Goal: Book appointment/travel/reservation

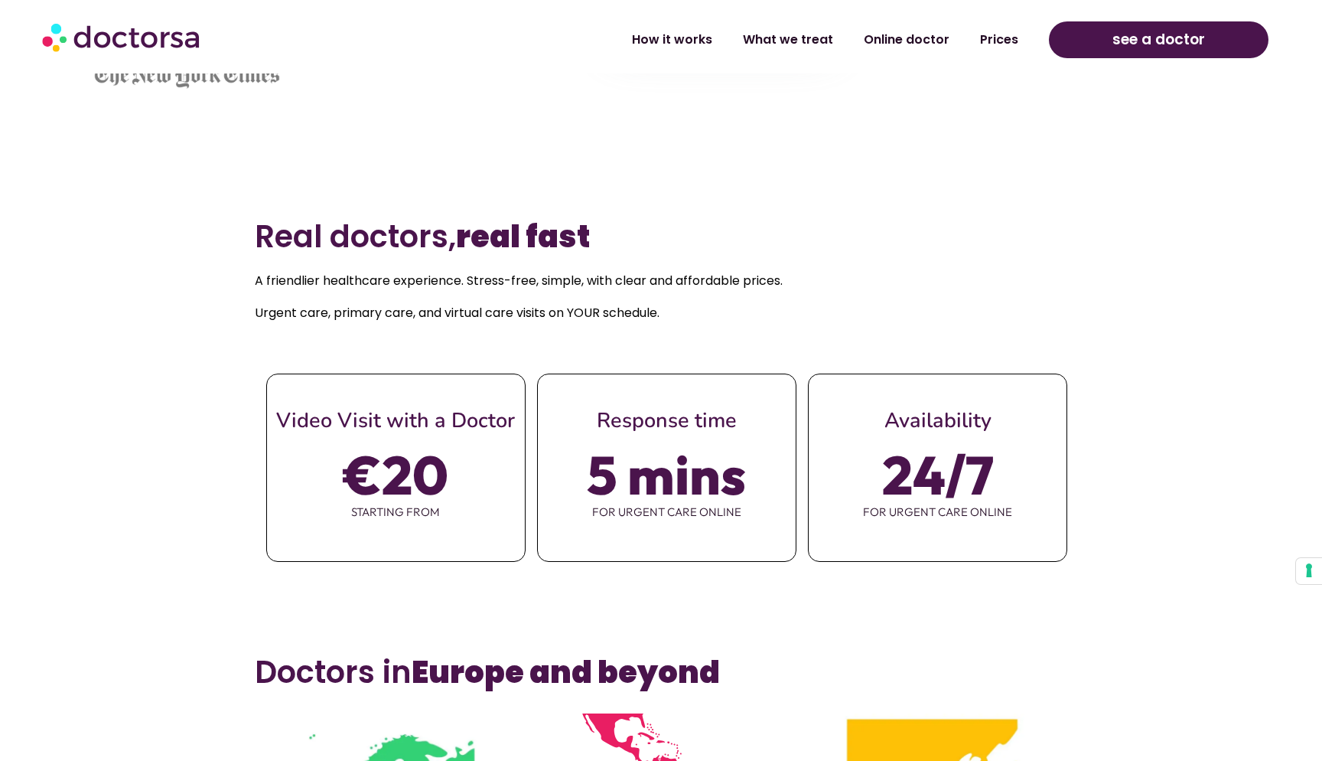
scroll to position [694, 0]
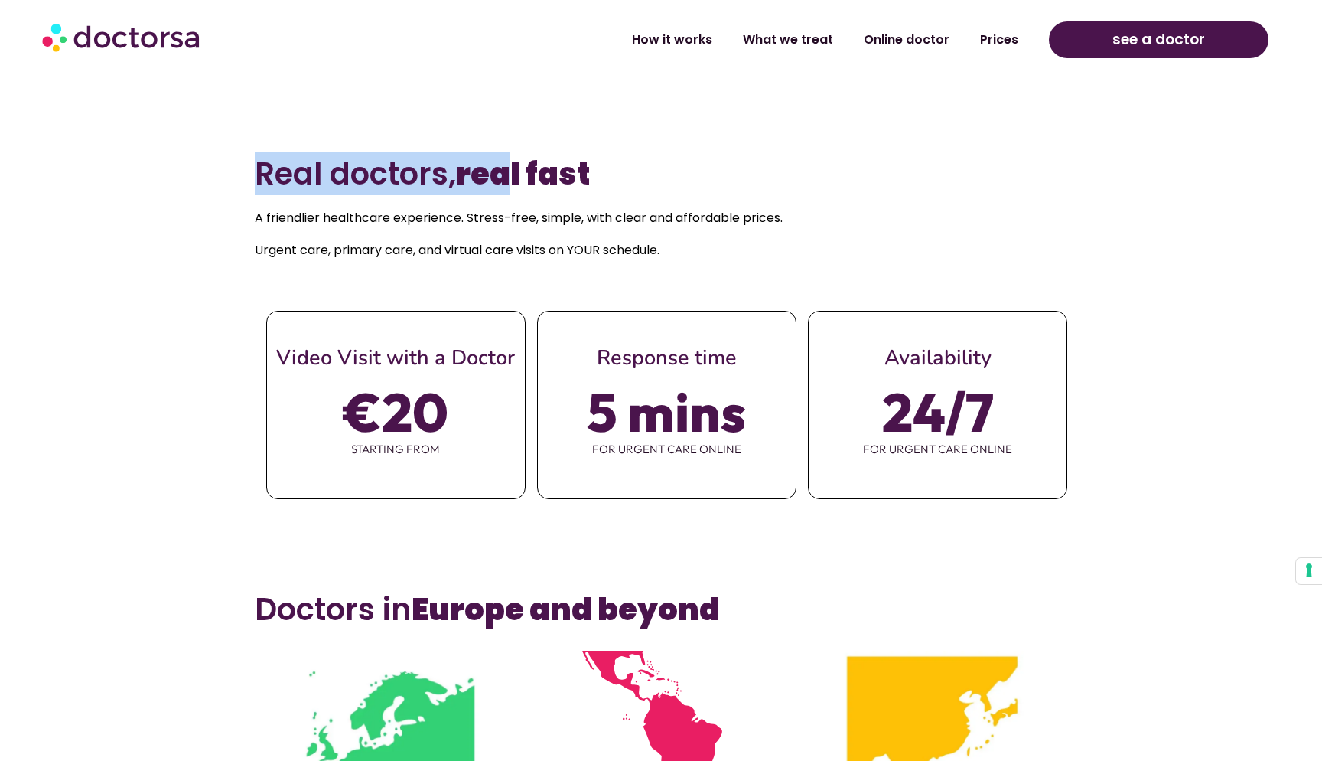
drag, startPoint x: 251, startPoint y: 173, endPoint x: 499, endPoint y: 171, distance: 247.9
click at [499, 171] on section "Real doctors, real fast A friendlier healthcare experience. Stress-free, simple…" at bounding box center [661, 357] width 1322 height 435
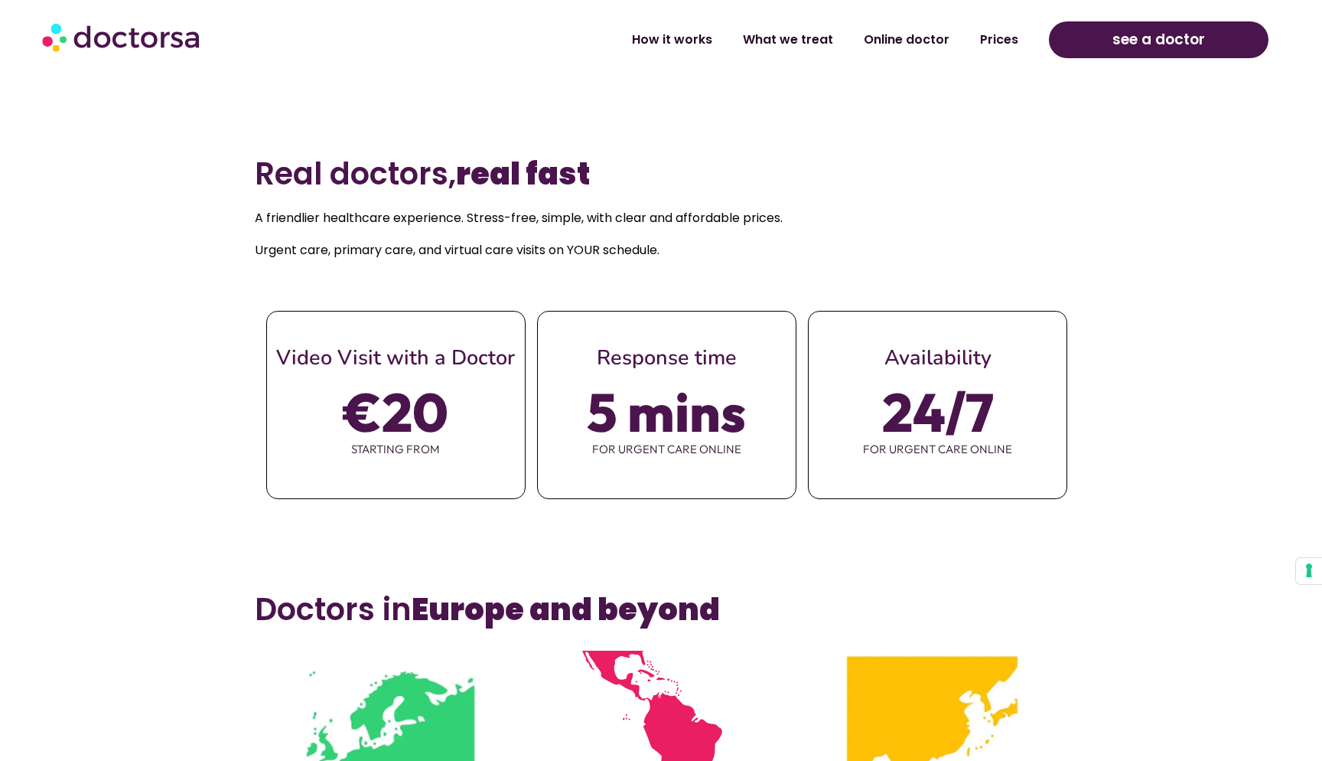
click at [611, 171] on h2 "Real doctors, real fast" at bounding box center [661, 173] width 813 height 37
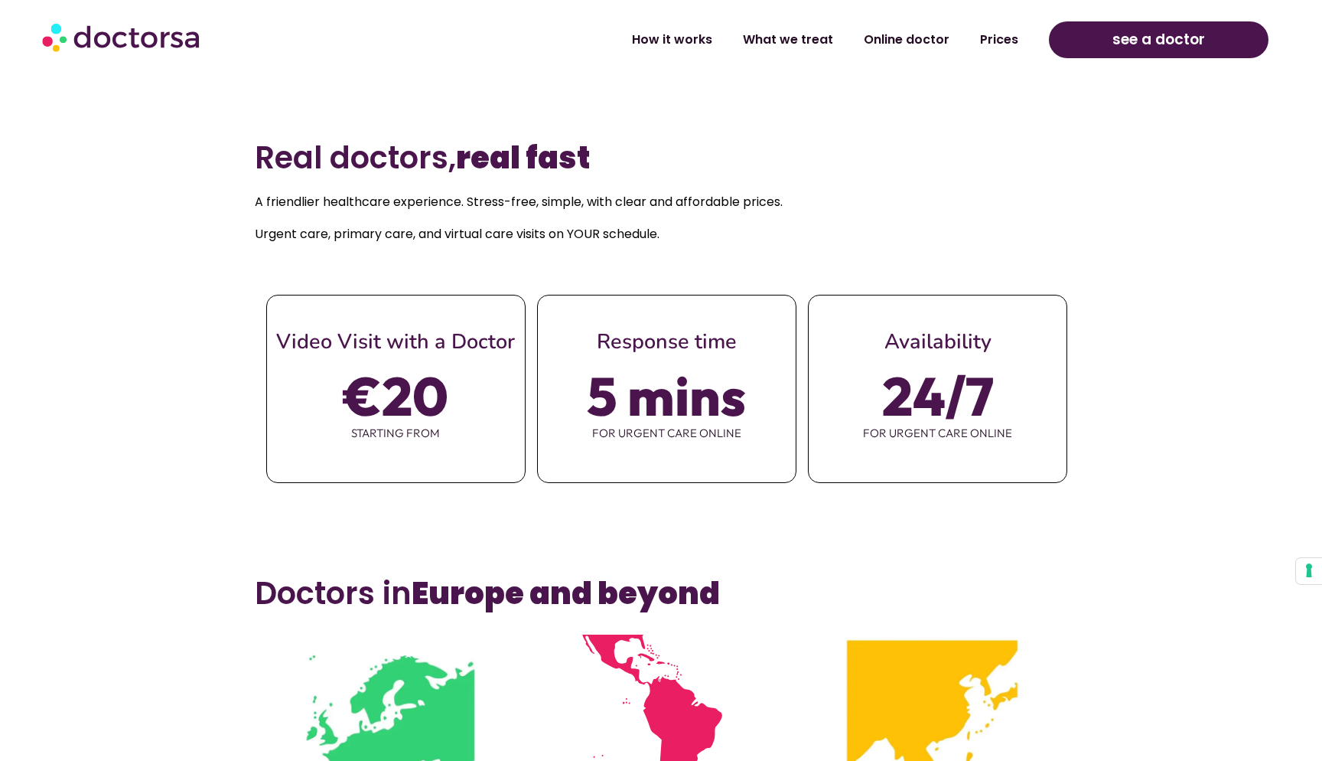
scroll to position [740, 0]
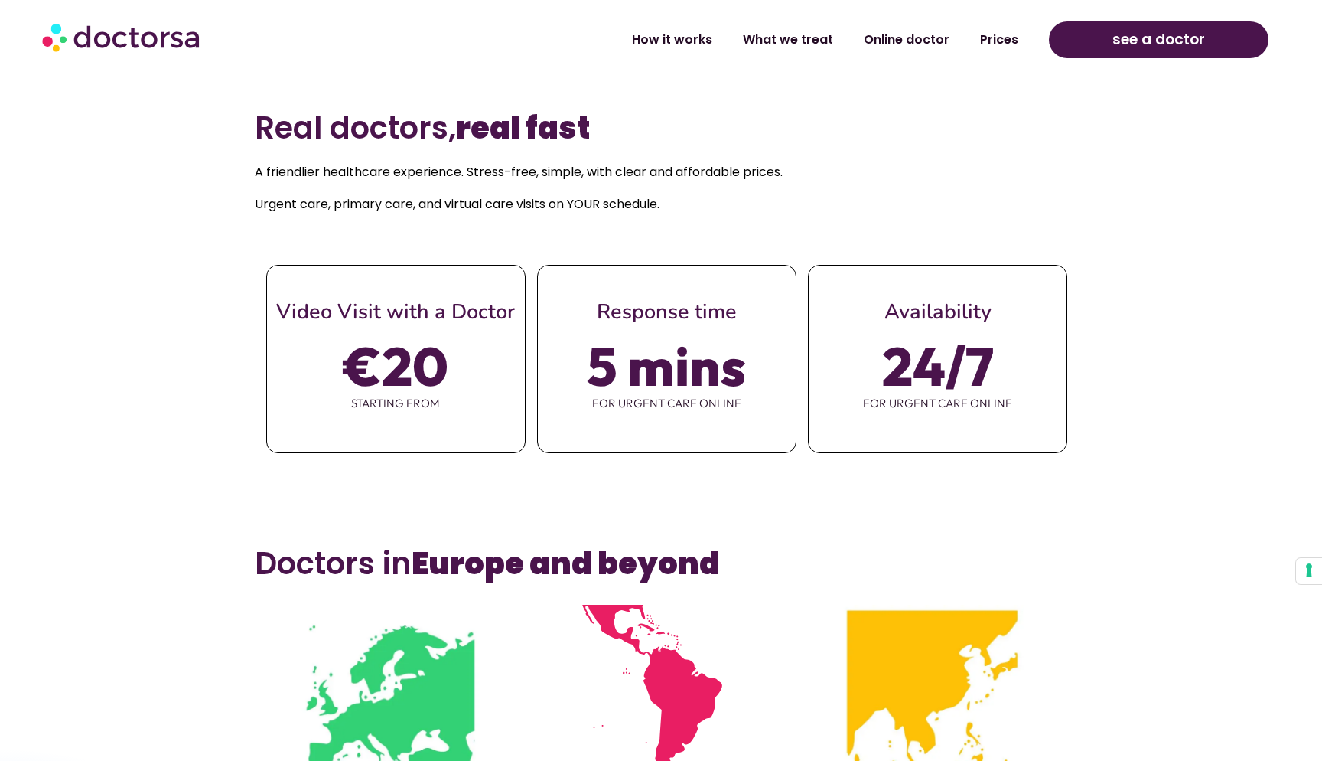
click at [389, 364] on span "€20" at bounding box center [396, 365] width 105 height 43
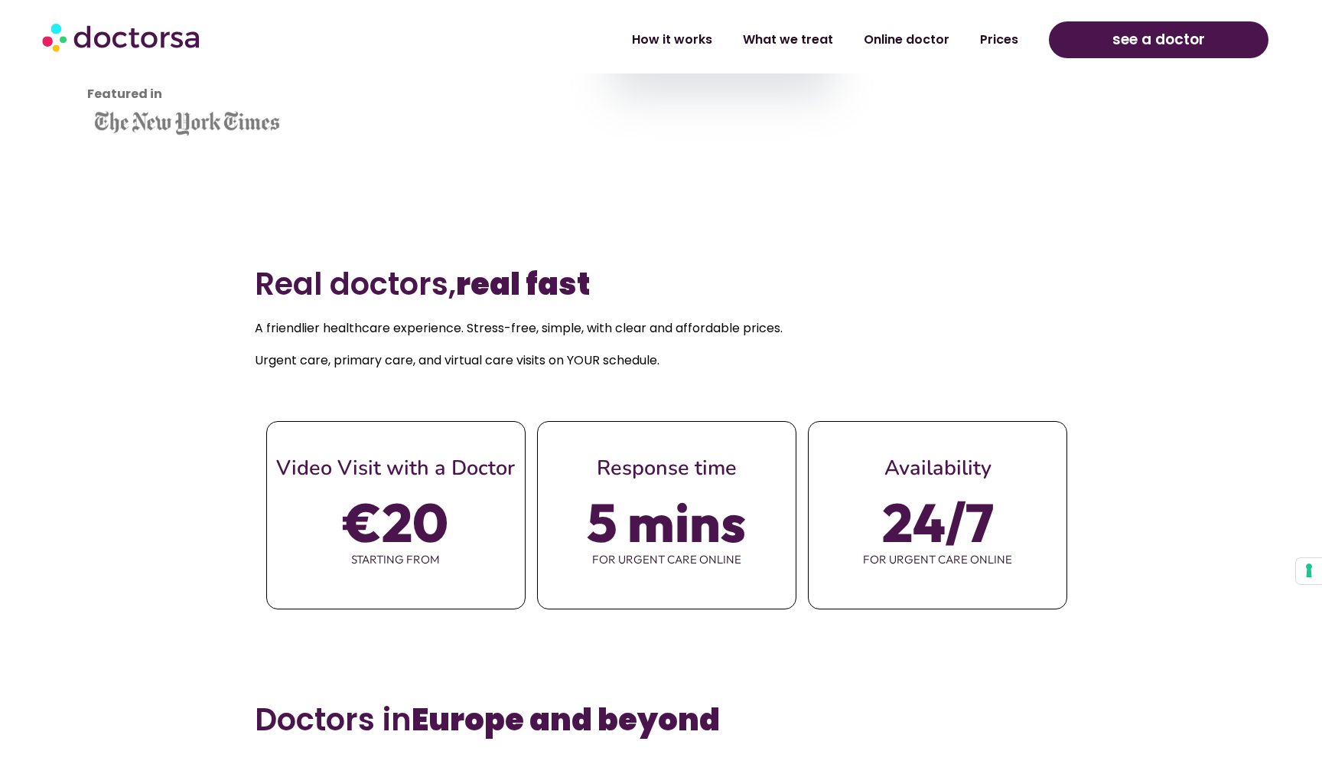
scroll to position [601, 0]
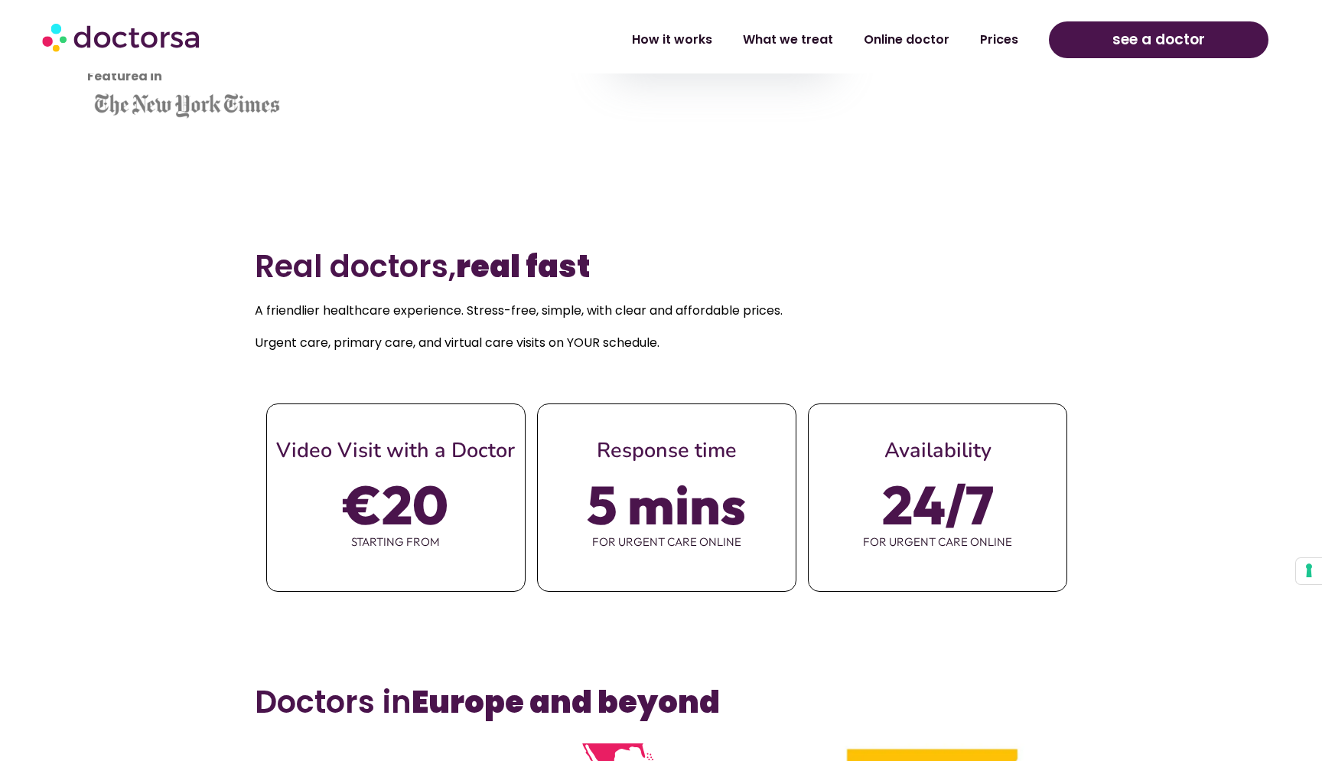
click at [396, 642] on section "Real doctors, real fast A friendlier healthcare experience. Stress-free, simple…" at bounding box center [661, 450] width 1322 height 435
click at [419, 523] on span "€20" at bounding box center [396, 504] width 105 height 43
click at [1124, 43] on span "see a doctor" at bounding box center [1159, 40] width 93 height 24
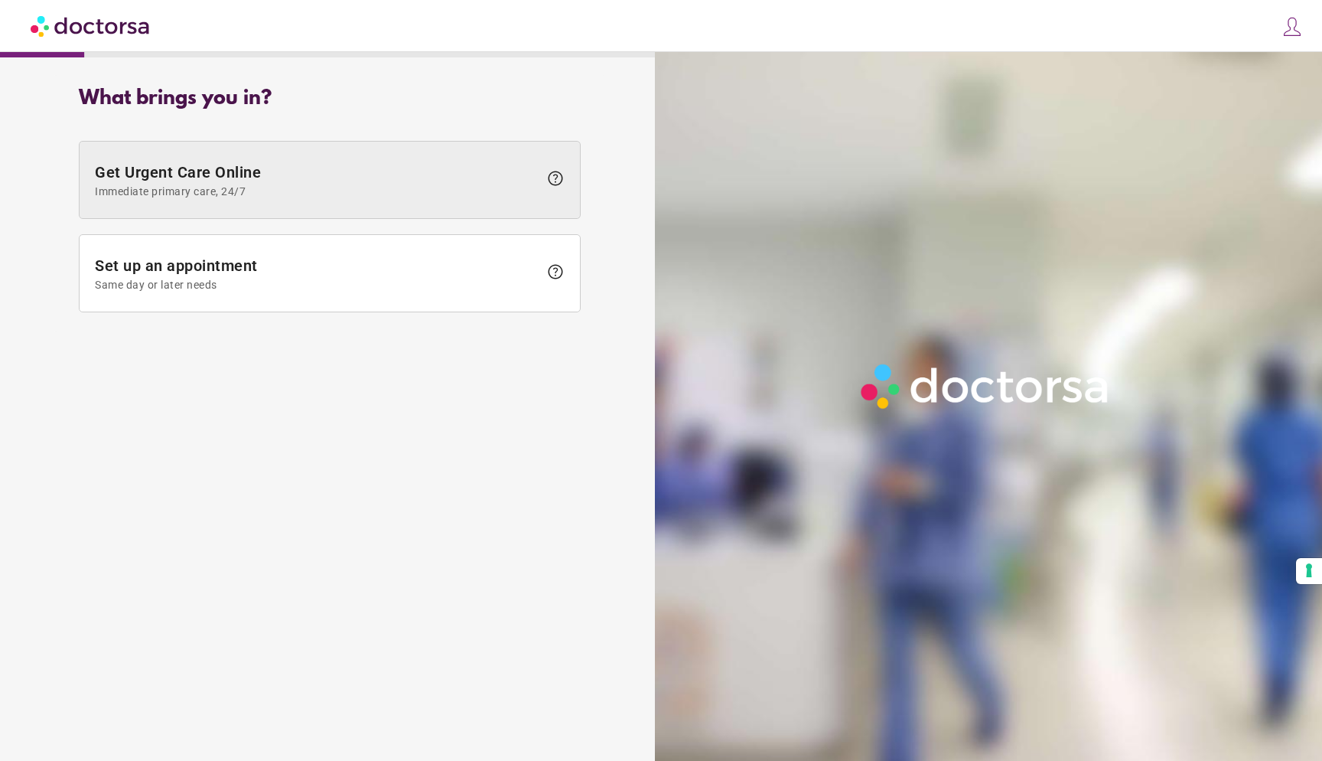
click at [311, 171] on span "Get Urgent Care Online Immediate primary care, 24/7" at bounding box center [317, 180] width 444 height 34
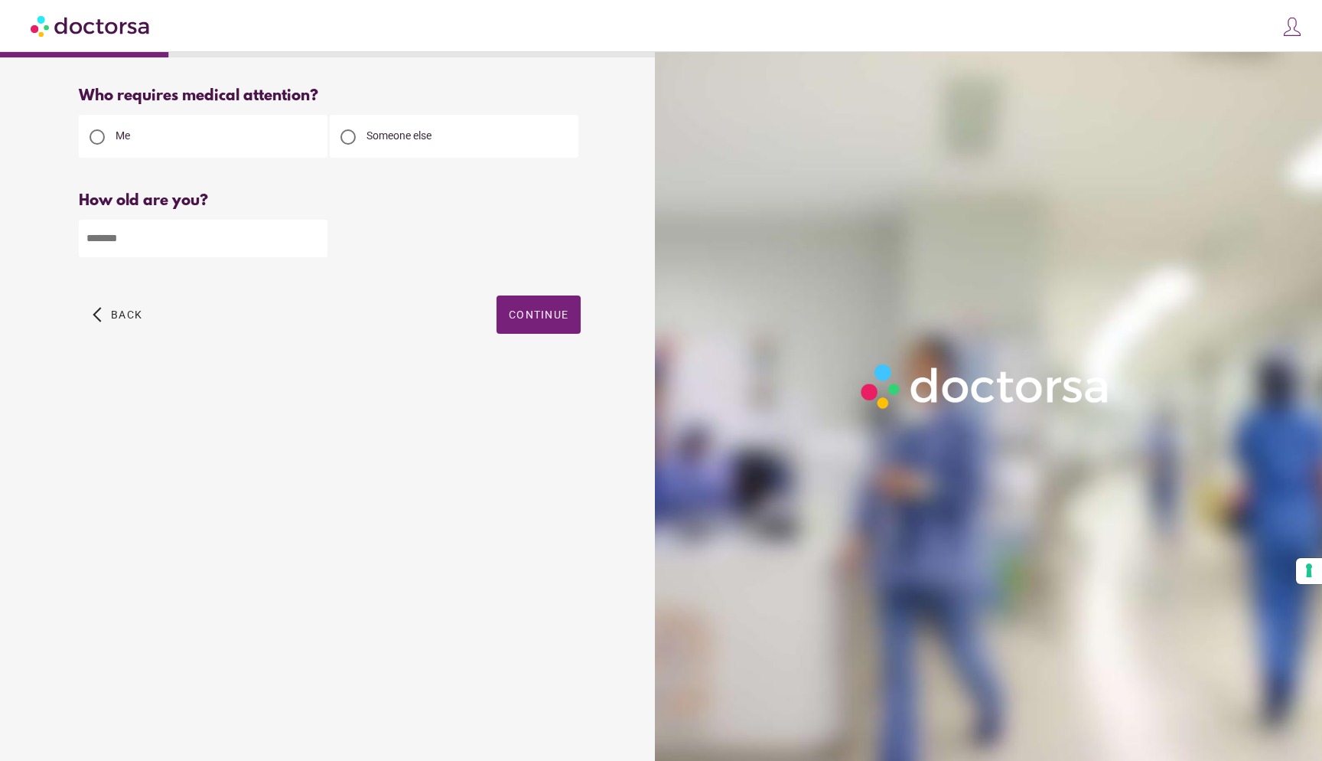
click at [120, 227] on input "number" at bounding box center [203, 238] width 249 height 37
type input "**"
click at [537, 331] on span "button" at bounding box center [539, 314] width 84 height 38
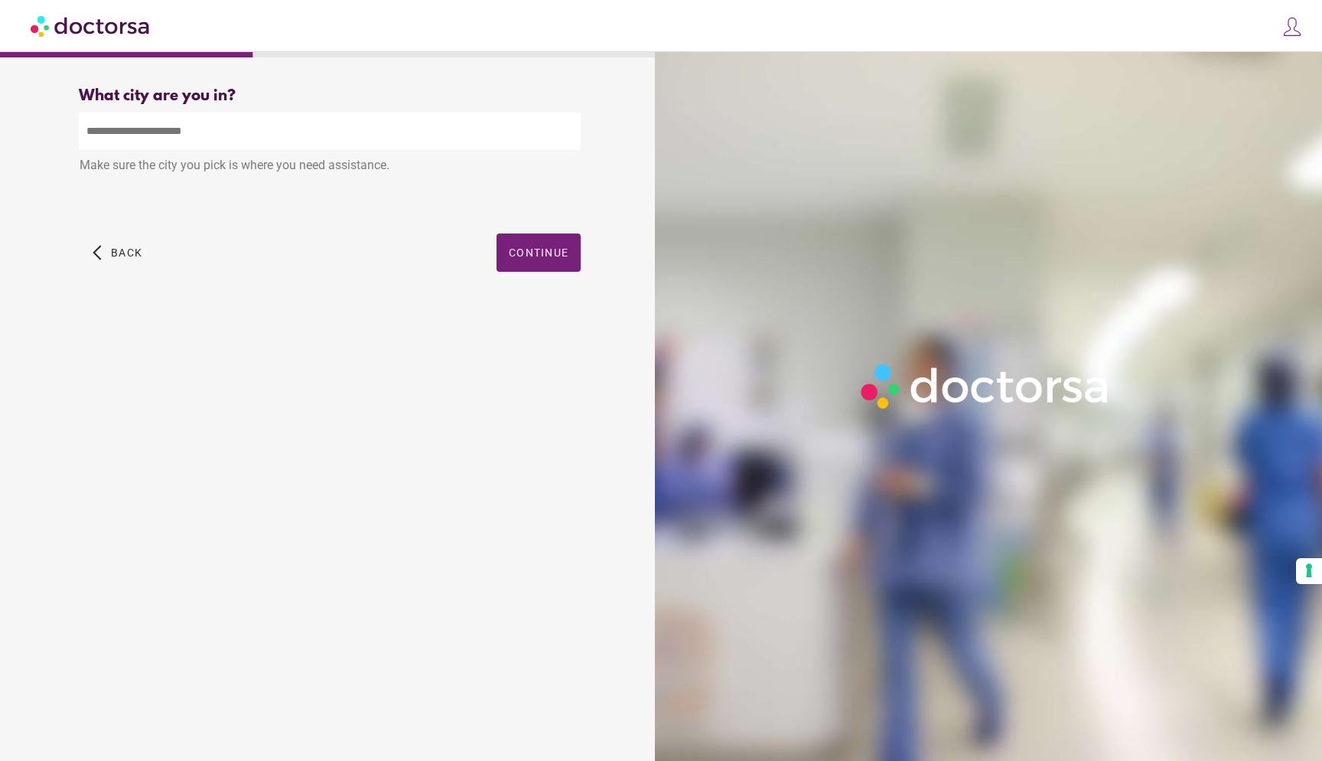
click at [180, 138] on input "text" at bounding box center [330, 130] width 502 height 37
type input "*"
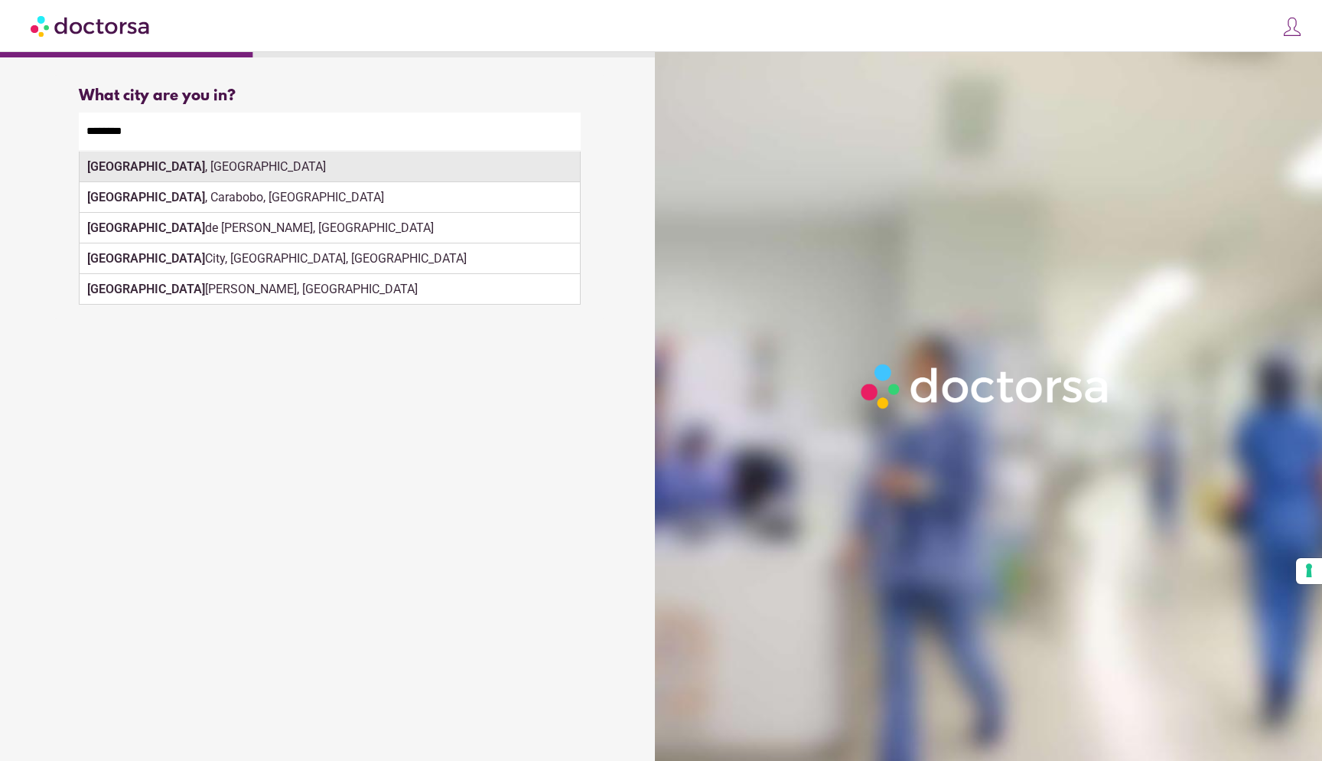
click at [140, 176] on div "Valencia , Spain" at bounding box center [330, 167] width 500 height 31
type input "**********"
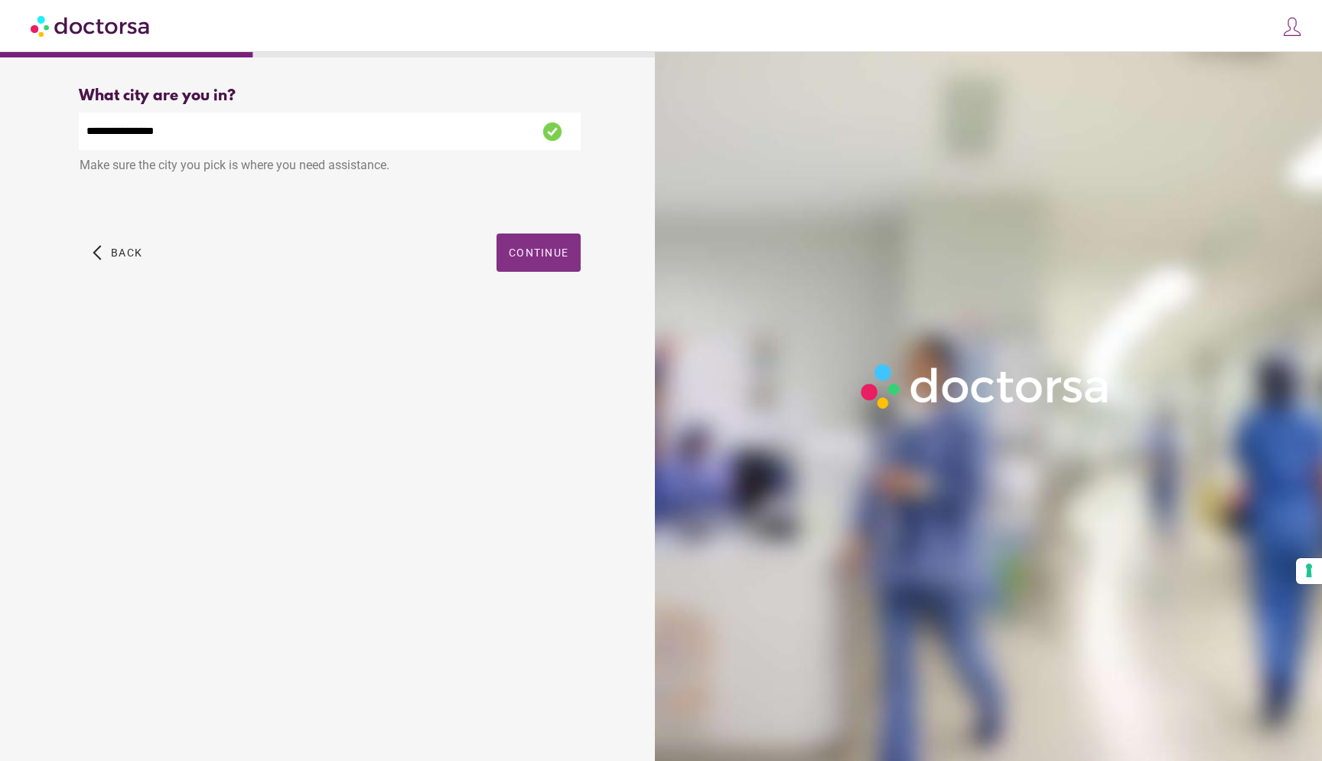
click at [562, 264] on span "button" at bounding box center [539, 252] width 84 height 38
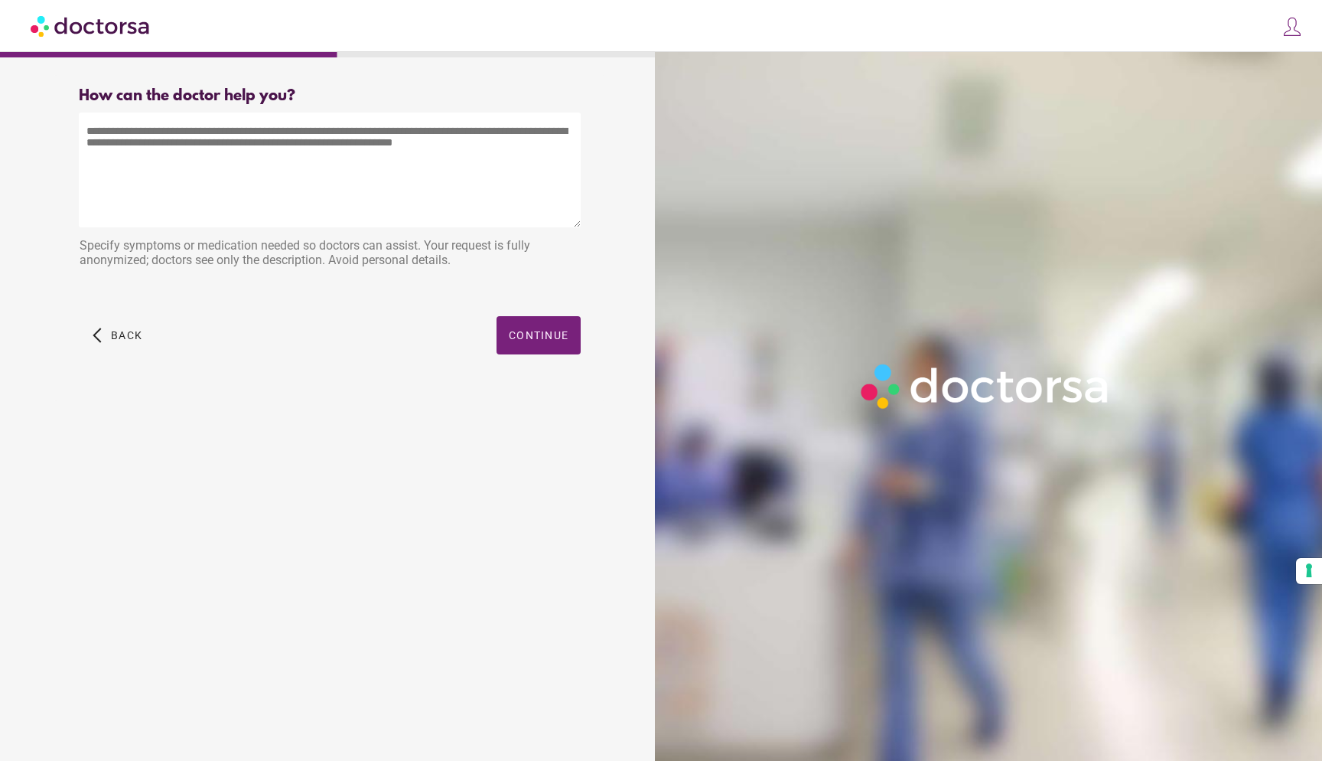
click at [191, 132] on textarea at bounding box center [330, 169] width 502 height 115
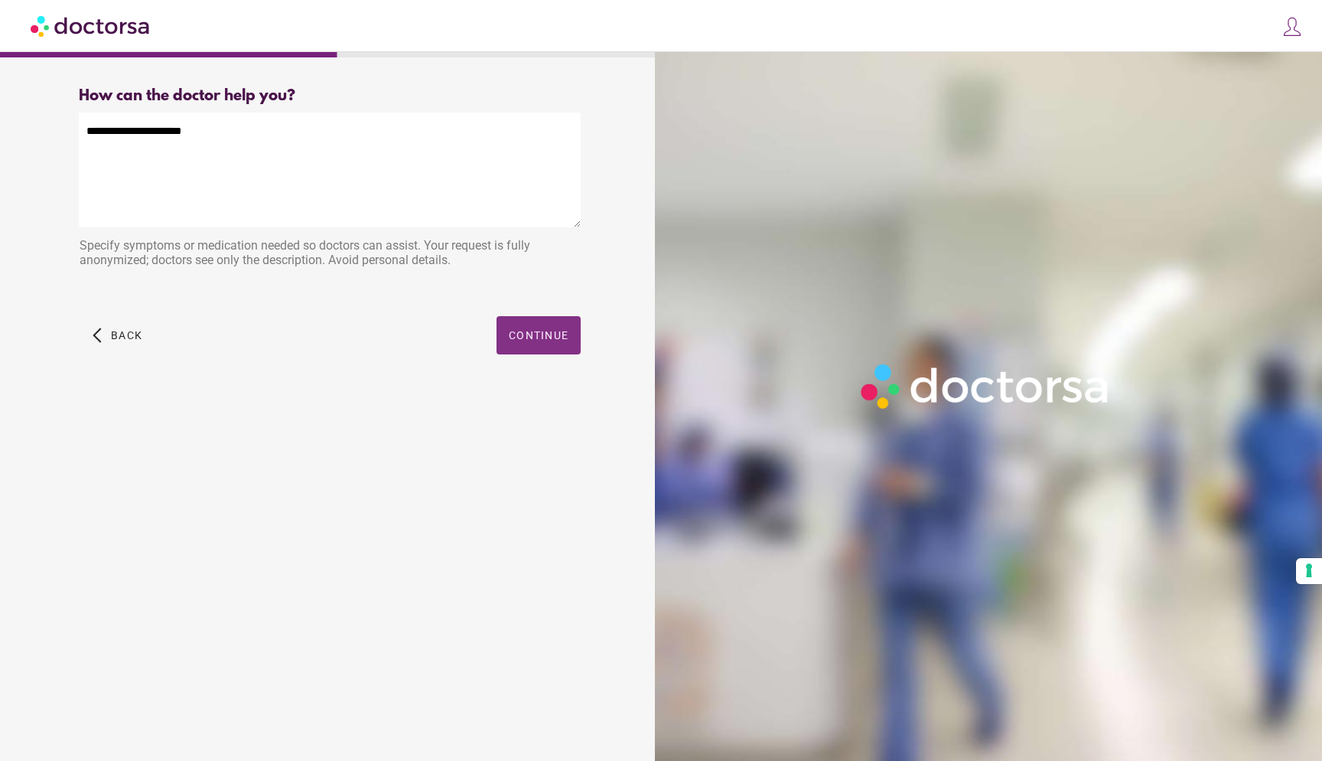
type textarea "**********"
click at [535, 339] on span "Continue" at bounding box center [539, 335] width 60 height 12
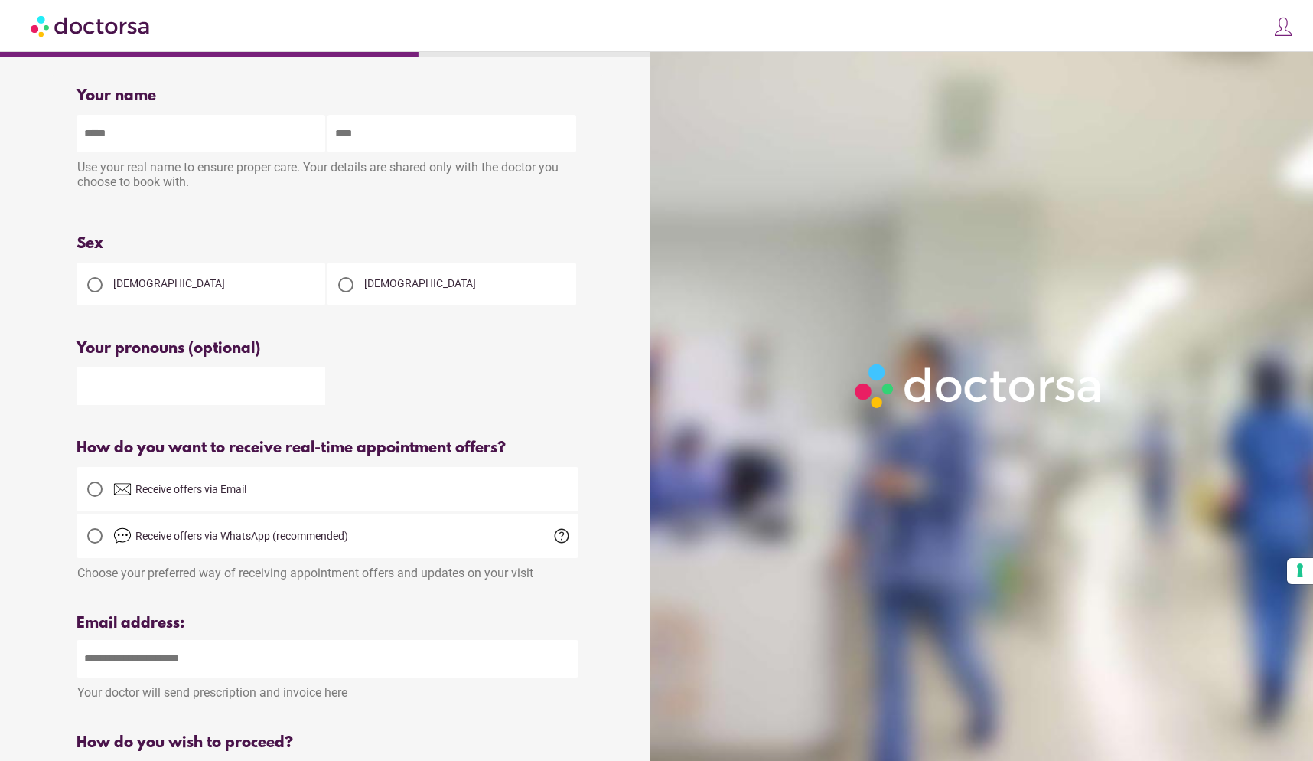
type input "*"
type input "******"
click at [353, 281] on div at bounding box center [345, 284] width 15 height 15
drag, startPoint x: 372, startPoint y: 138, endPoint x: 293, endPoint y: 138, distance: 78.8
click at [293, 138] on div "****** *****" at bounding box center [328, 132] width 502 height 40
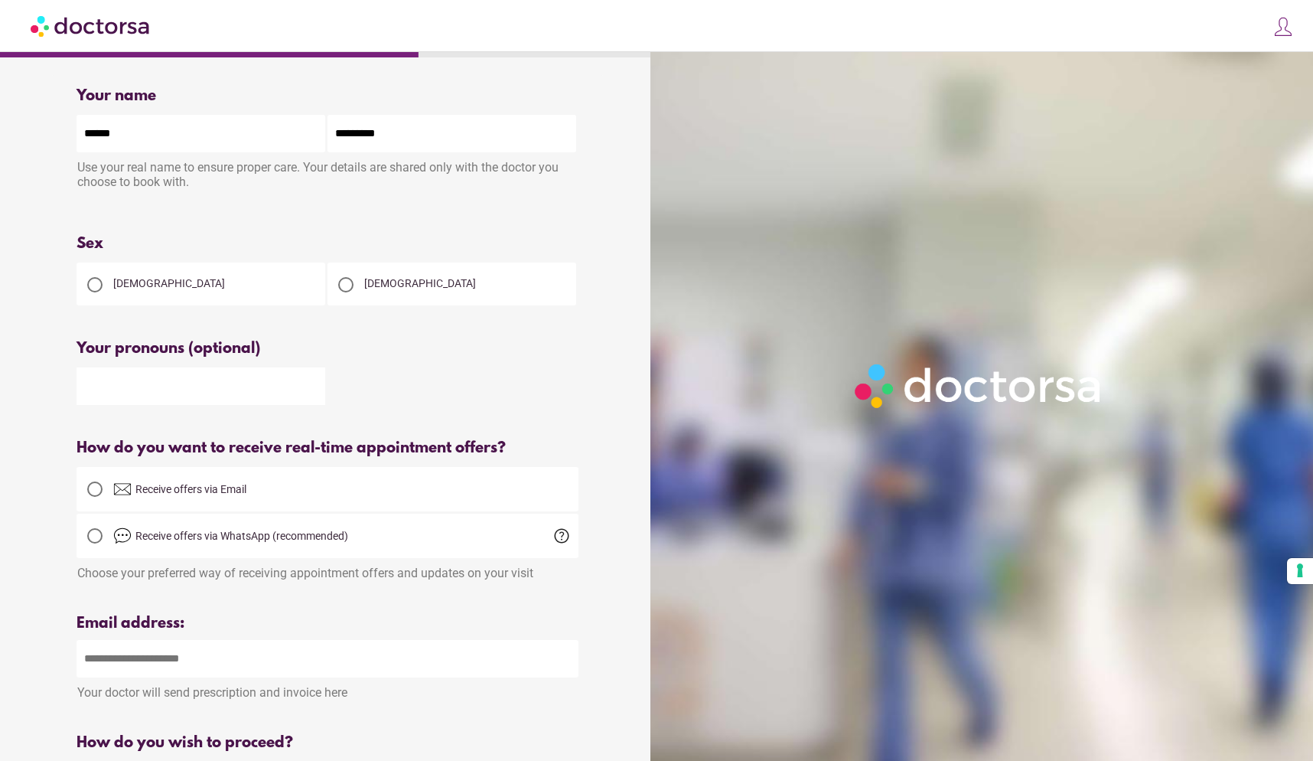
type input "*********"
click at [172, 385] on input "text" at bounding box center [201, 385] width 249 height 37
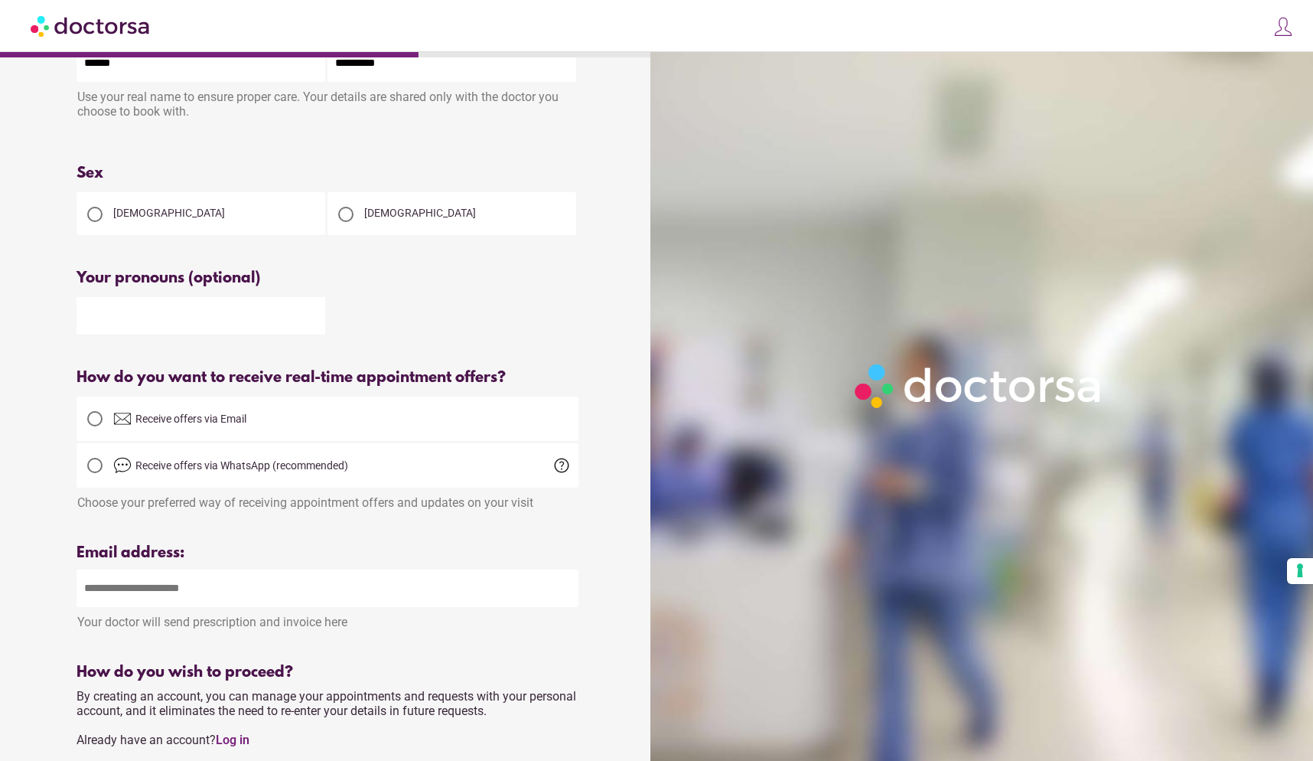
scroll to position [72, 0]
click at [92, 422] on div at bounding box center [94, 416] width 15 height 15
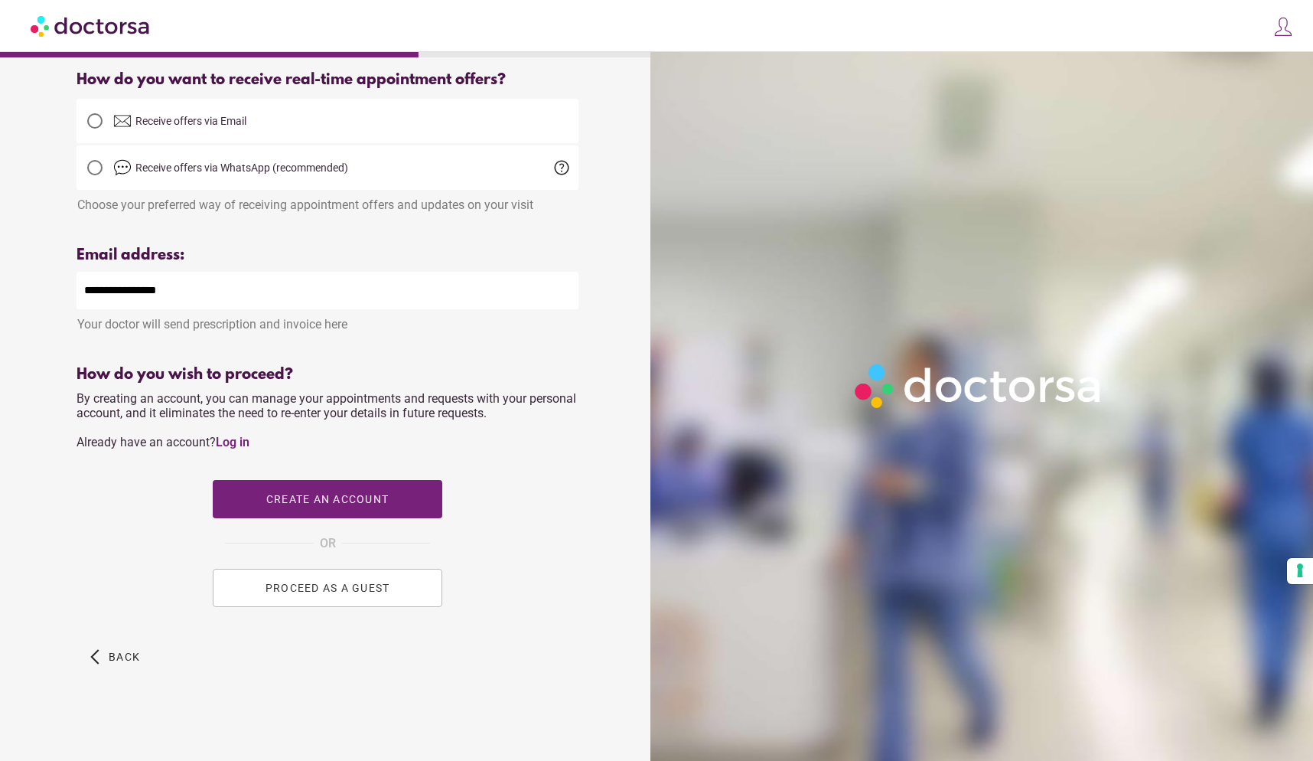
scroll to position [372, 0]
type input "**********"
click at [315, 584] on span "PROCEED AS A GUEST" at bounding box center [328, 588] width 125 height 12
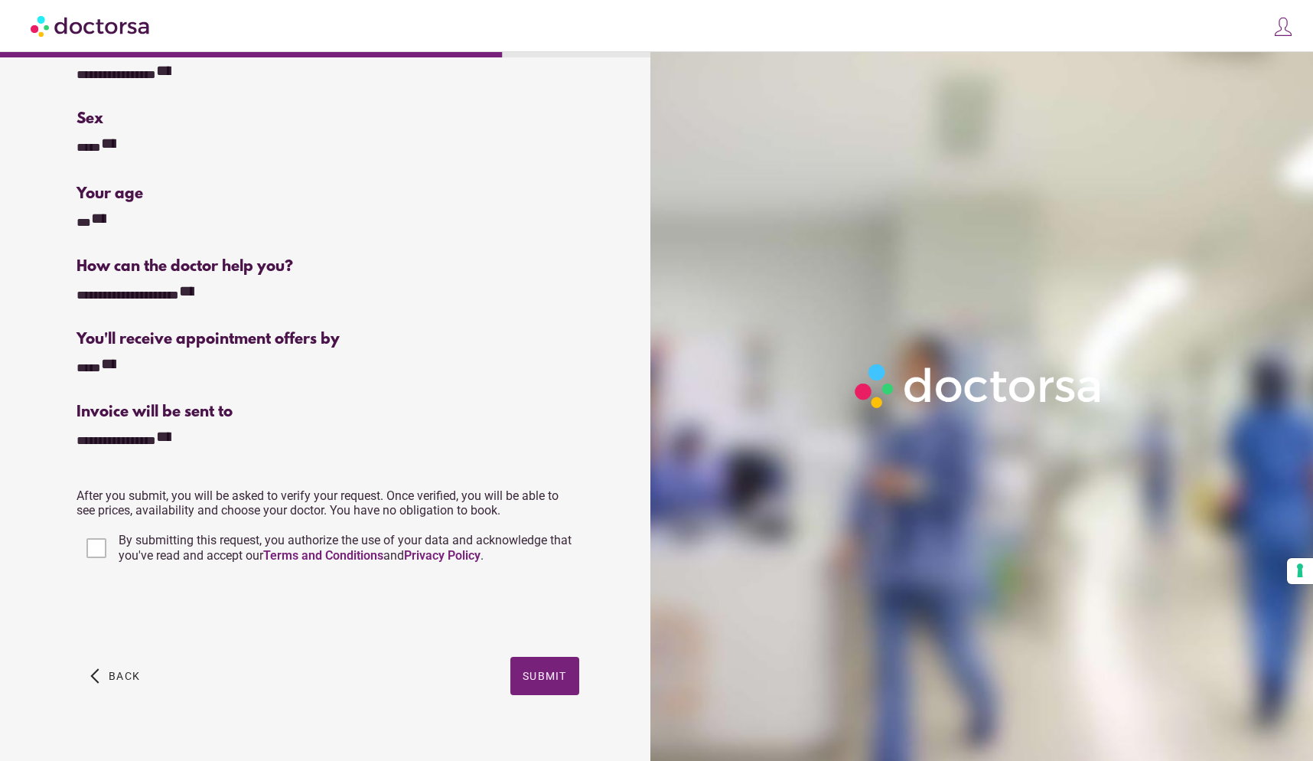
scroll to position [103, 0]
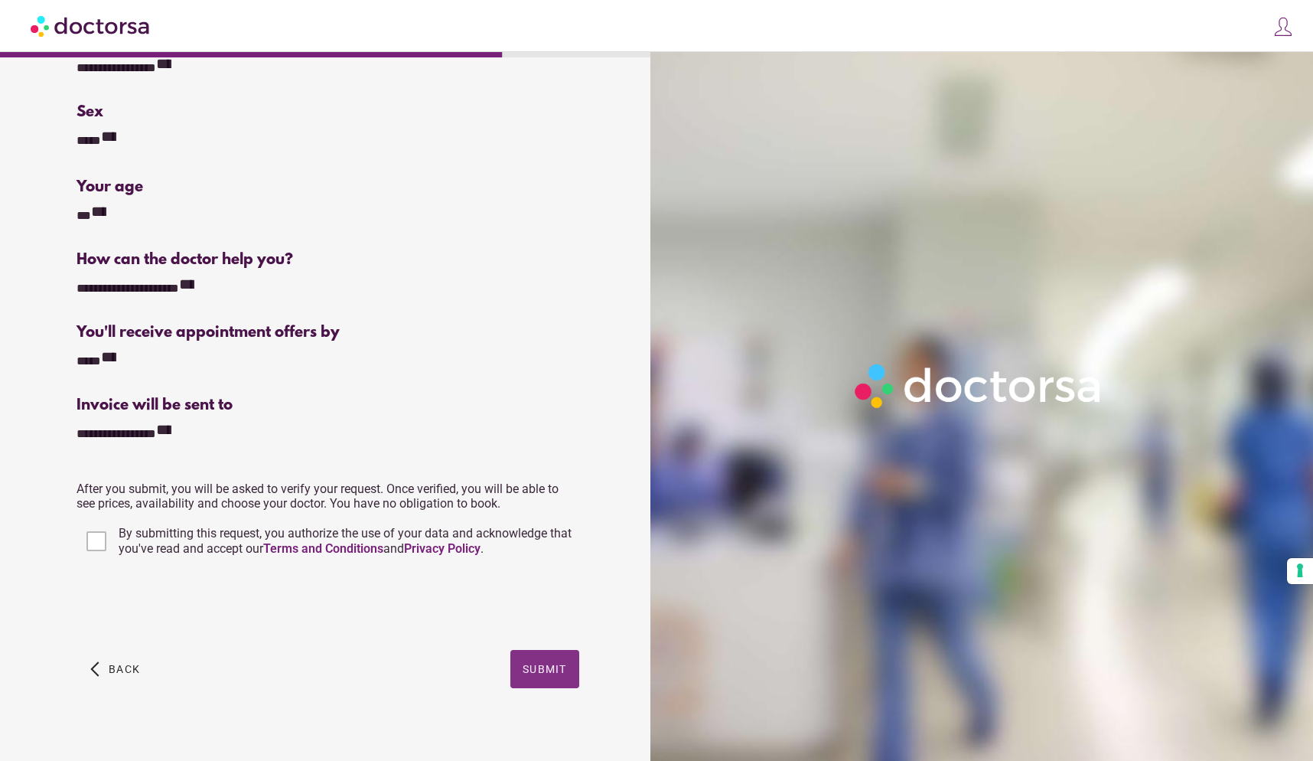
click at [570, 667] on span "button" at bounding box center [544, 669] width 69 height 38
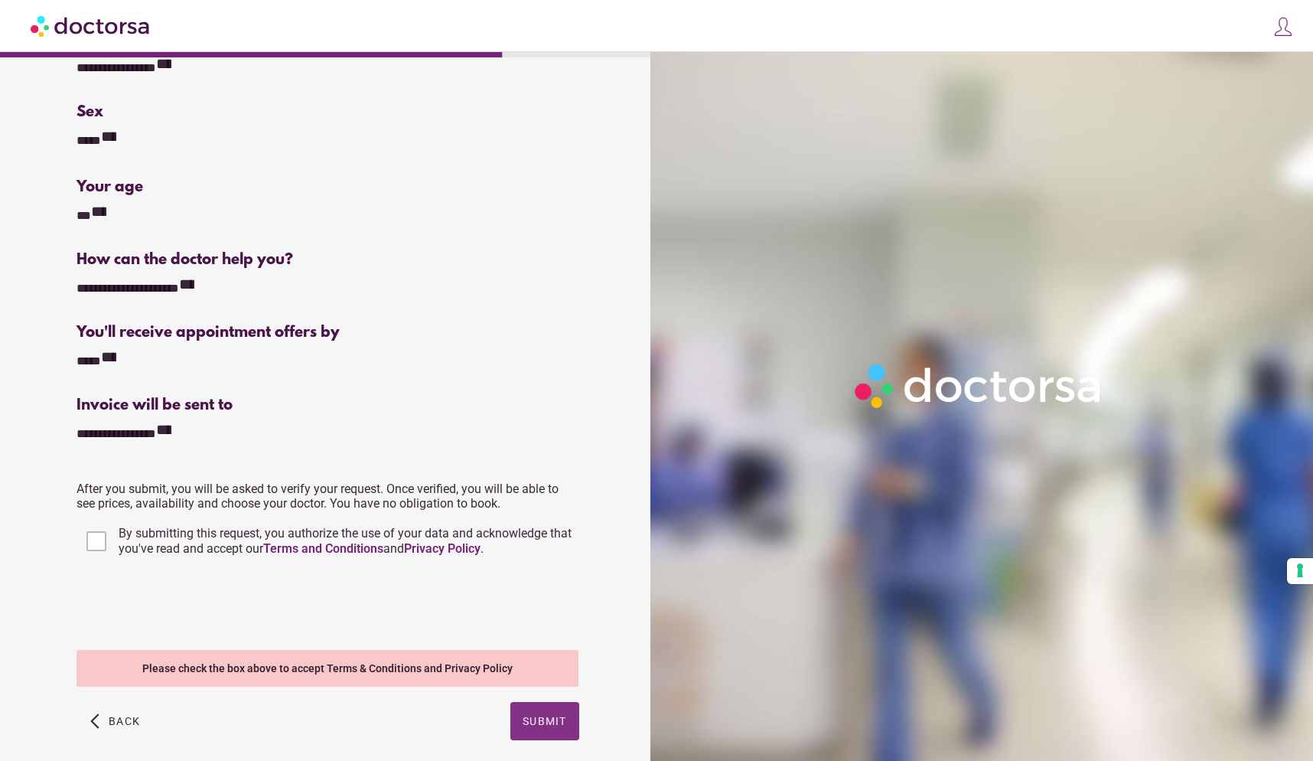
click at [559, 725] on span "Submit" at bounding box center [545, 721] width 44 height 12
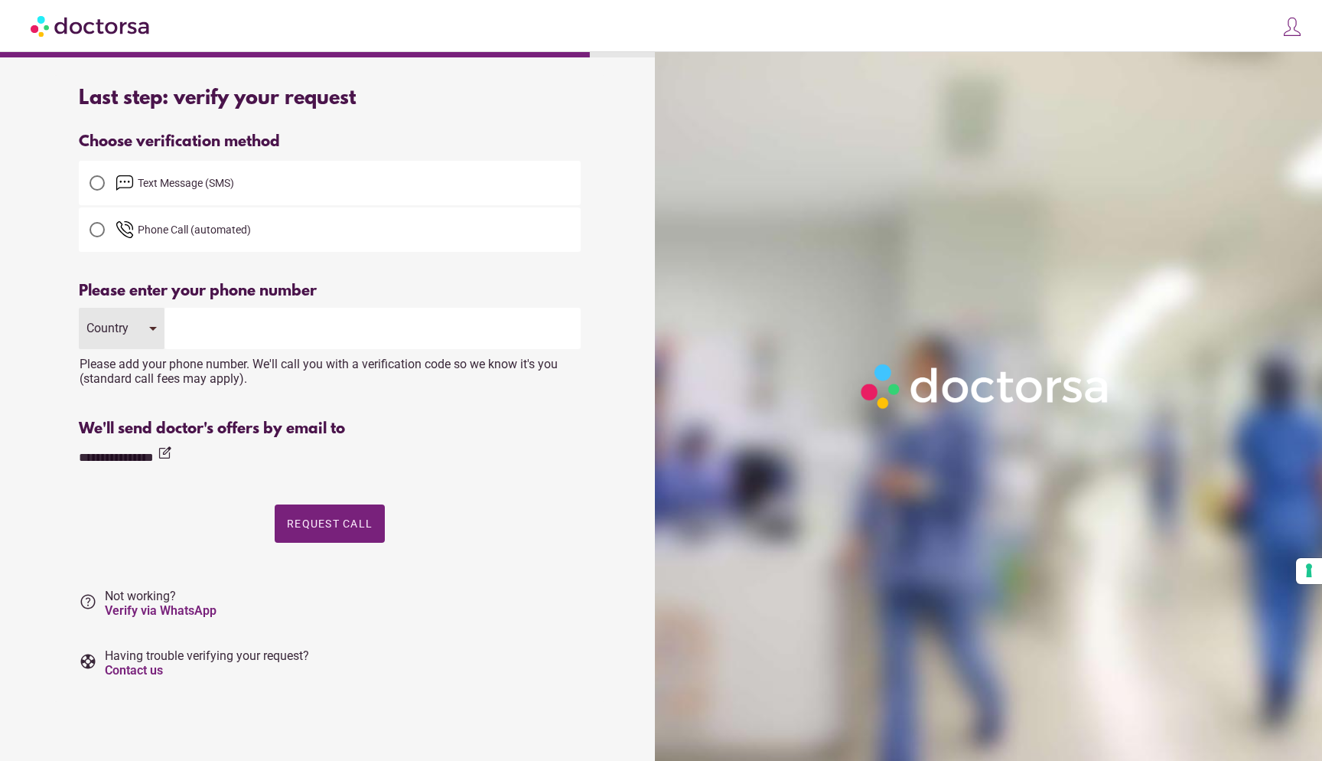
click at [211, 329] on input "tel" at bounding box center [373, 328] width 416 height 41
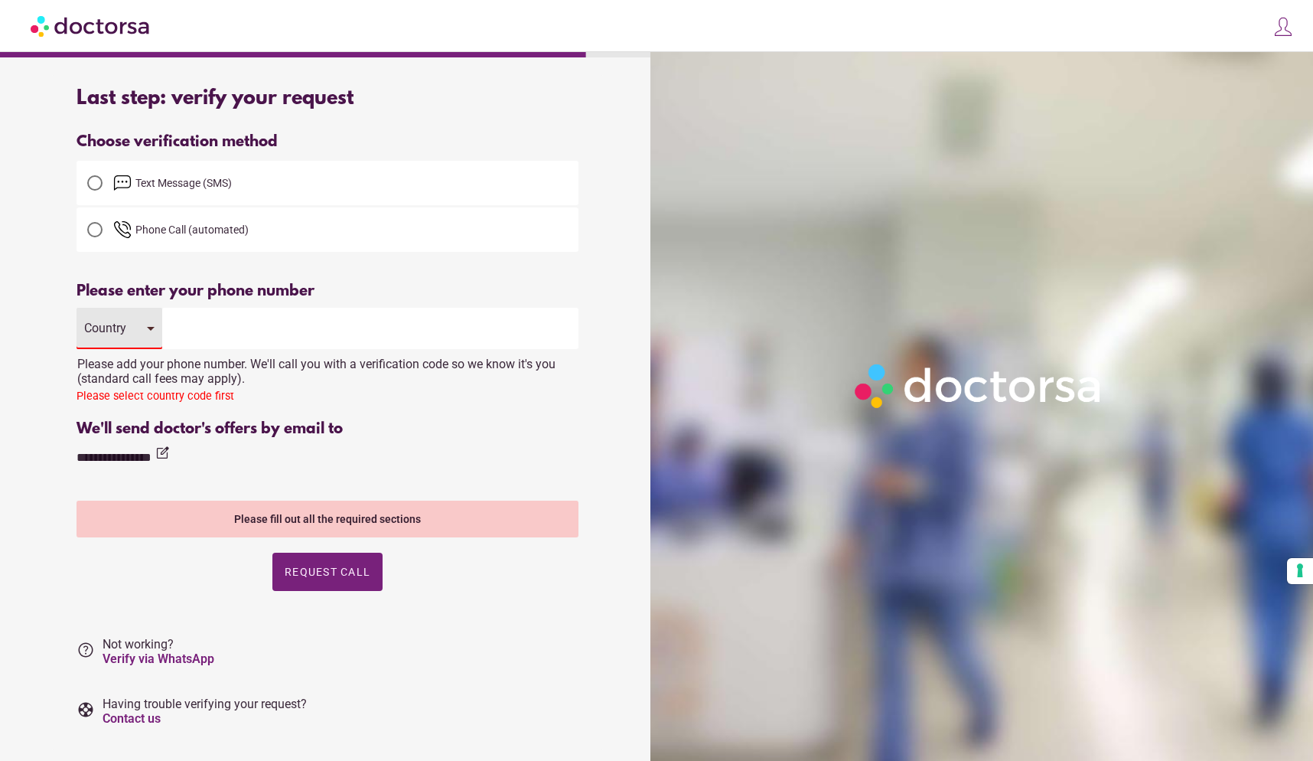
click at [148, 327] on div "Country" at bounding box center [120, 328] width 86 height 41
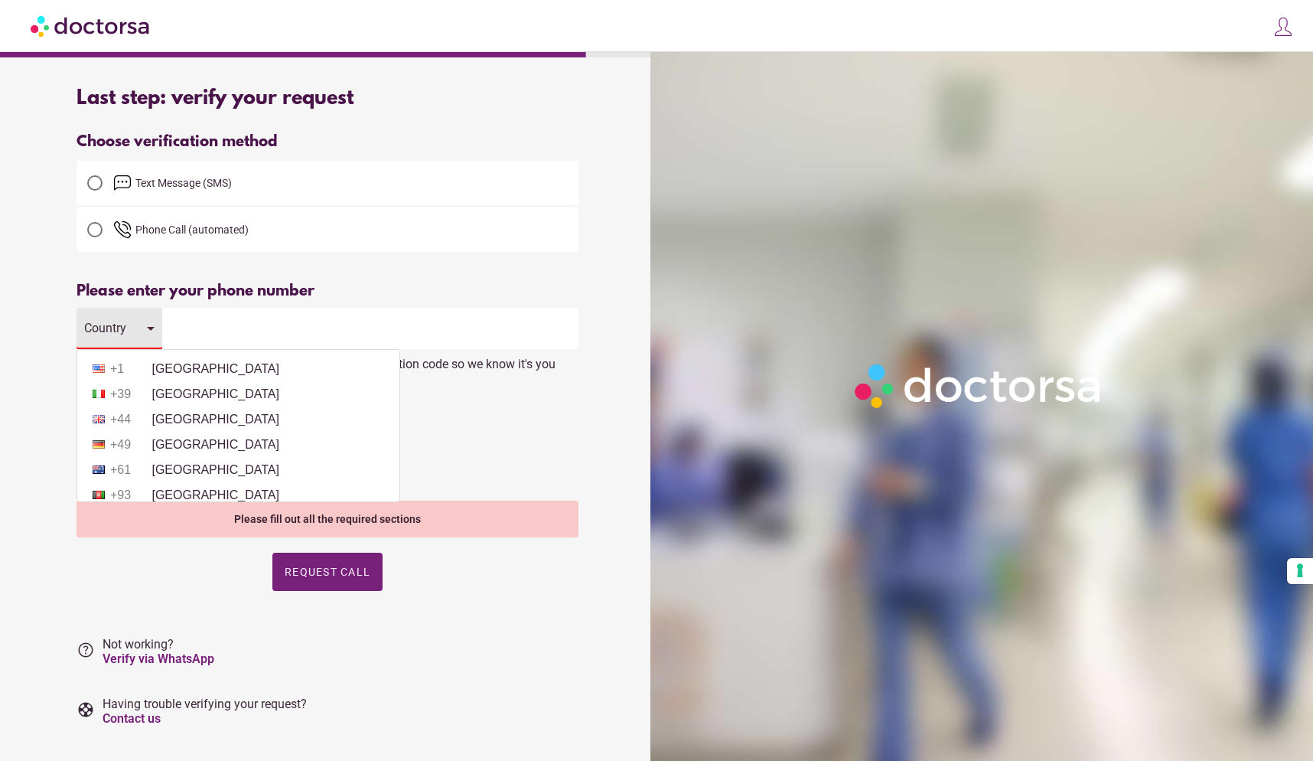
click at [194, 328] on input "tel" at bounding box center [370, 328] width 416 height 41
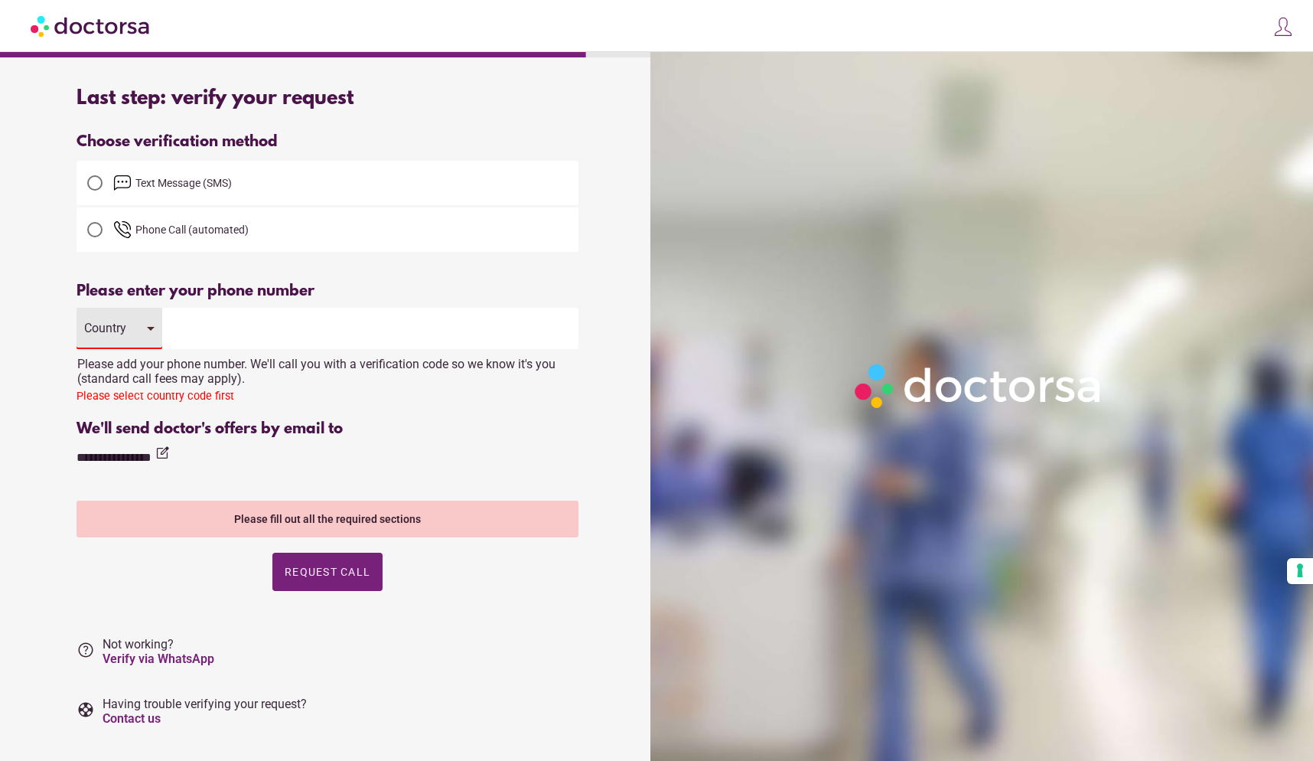
click at [154, 181] on span "Text Message (SMS)" at bounding box center [183, 183] width 96 height 12
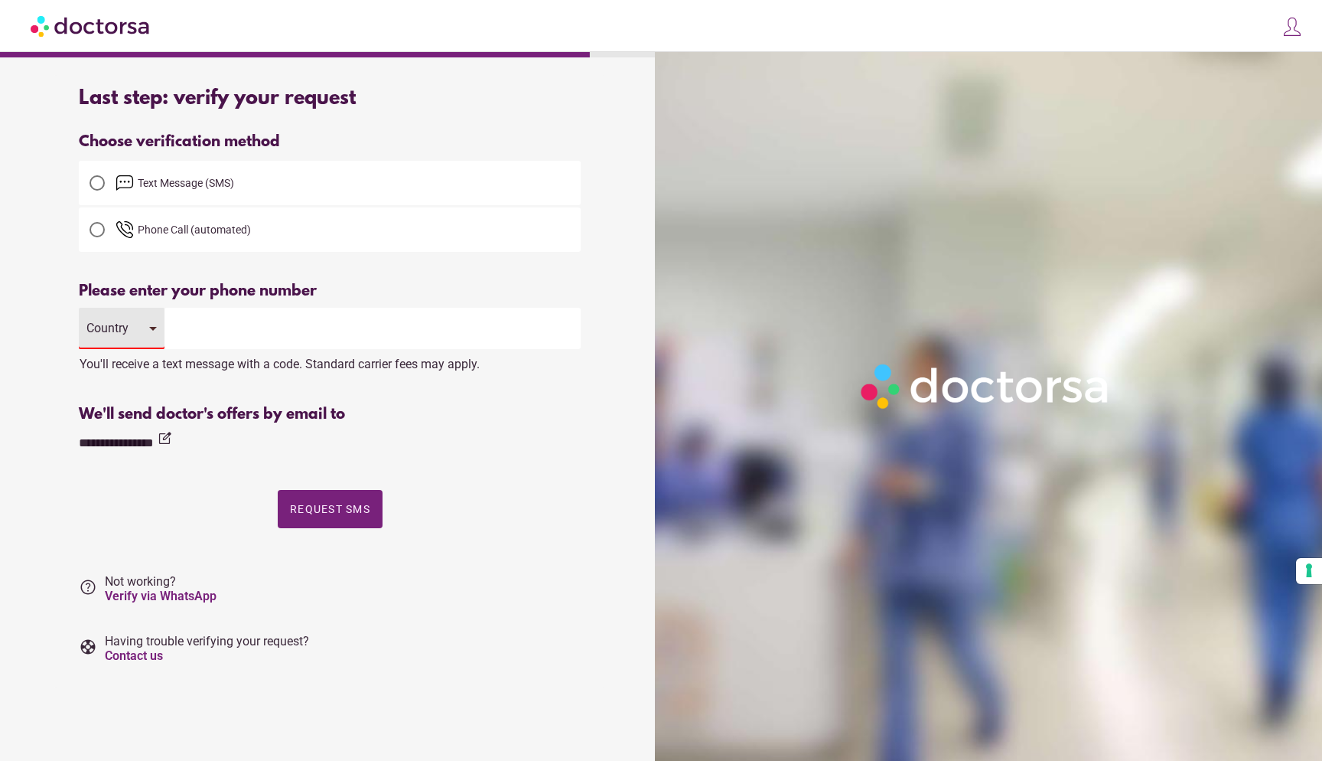
click at [204, 328] on input "tel" at bounding box center [373, 328] width 416 height 41
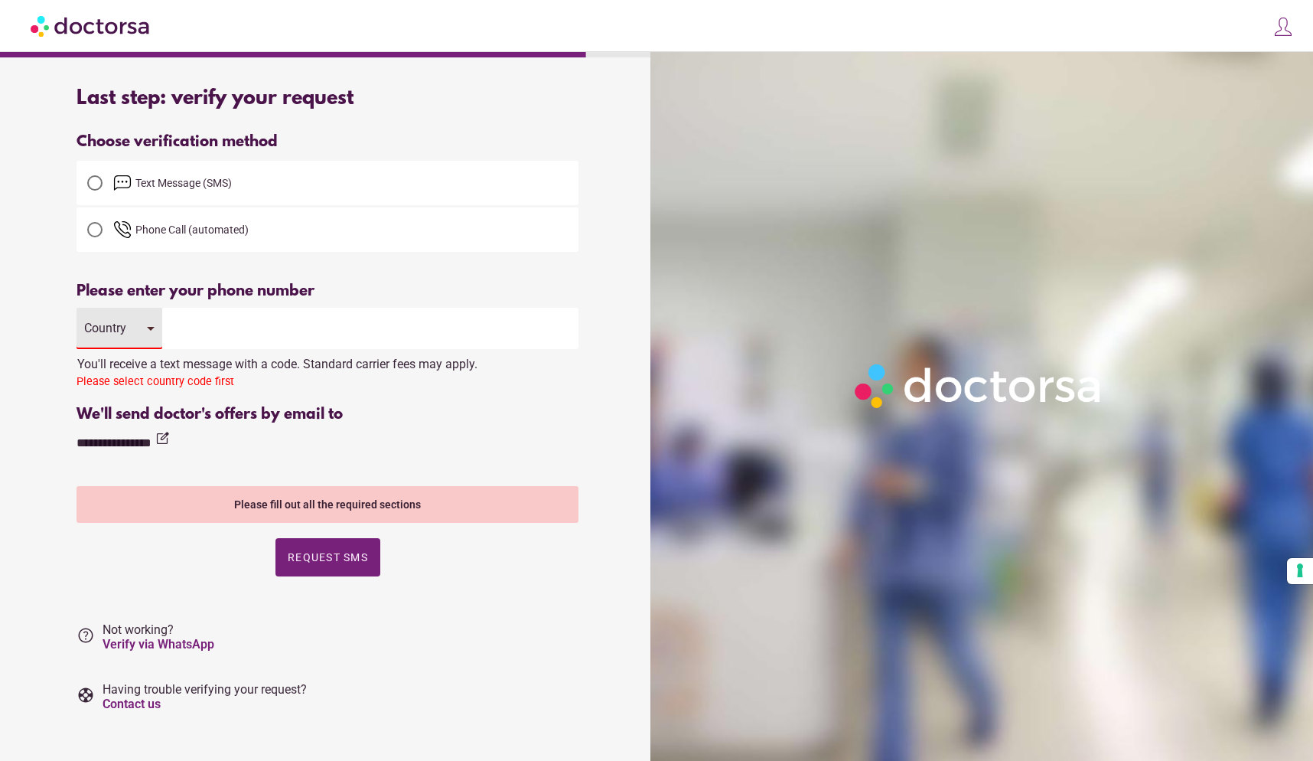
click at [213, 330] on input "tel" at bounding box center [370, 328] width 416 height 41
click at [145, 327] on div "Country" at bounding box center [120, 328] width 86 height 41
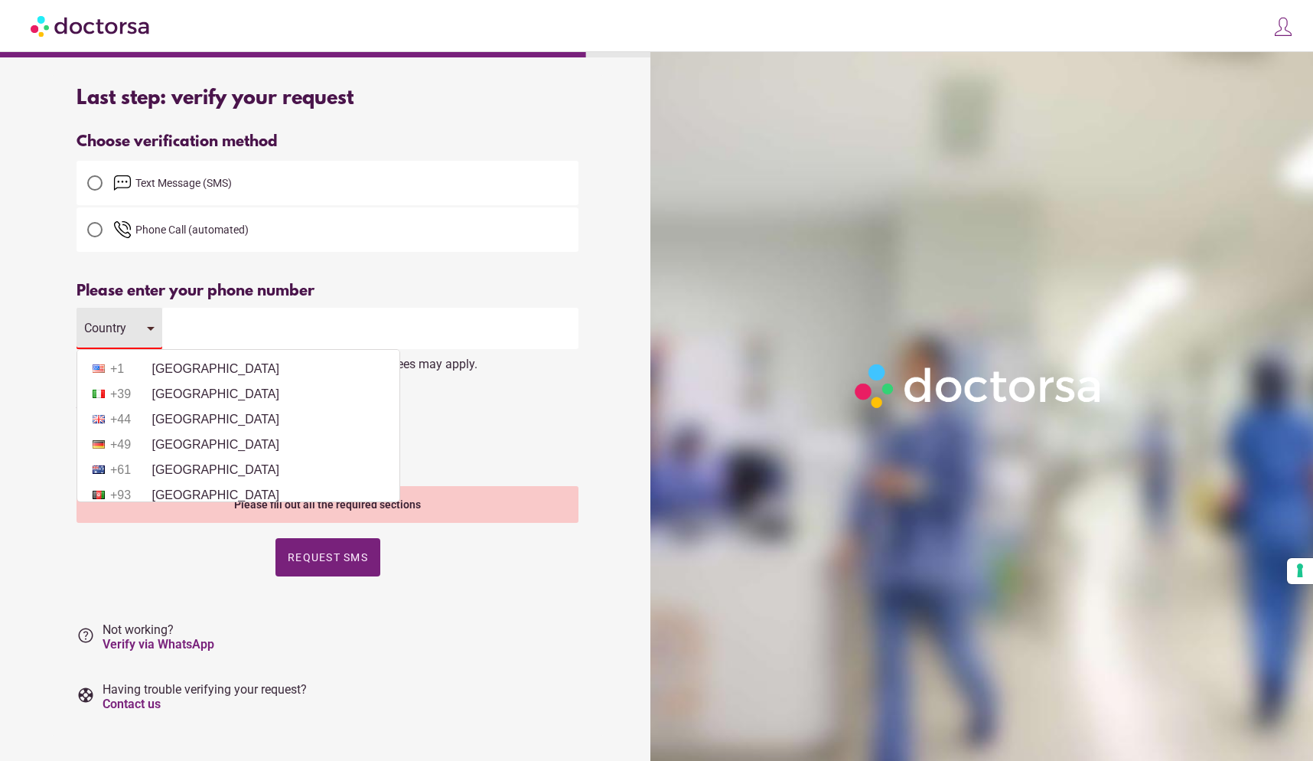
click at [94, 233] on div at bounding box center [94, 229] width 15 height 15
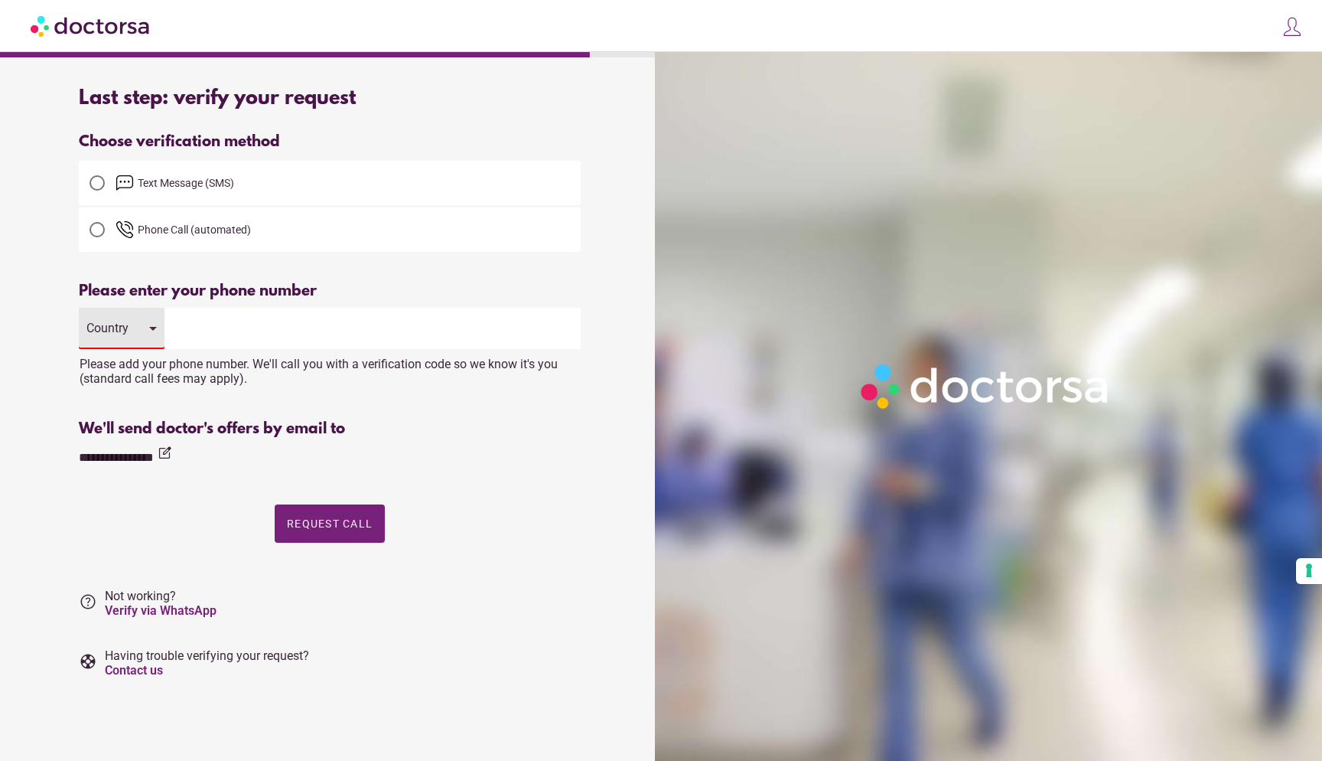
click at [135, 327] on div "Country" at bounding box center [122, 328] width 86 height 41
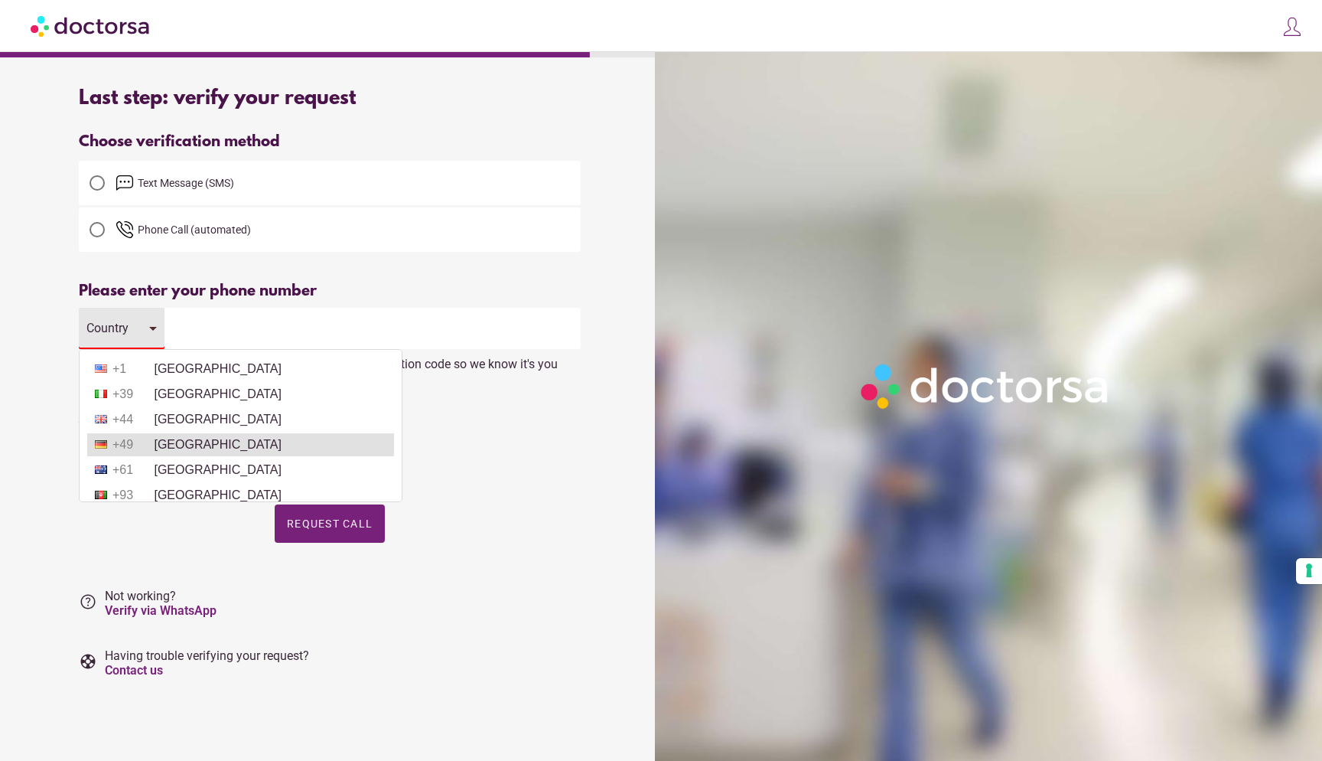
click at [178, 442] on li "+49 Germany" at bounding box center [240, 444] width 307 height 23
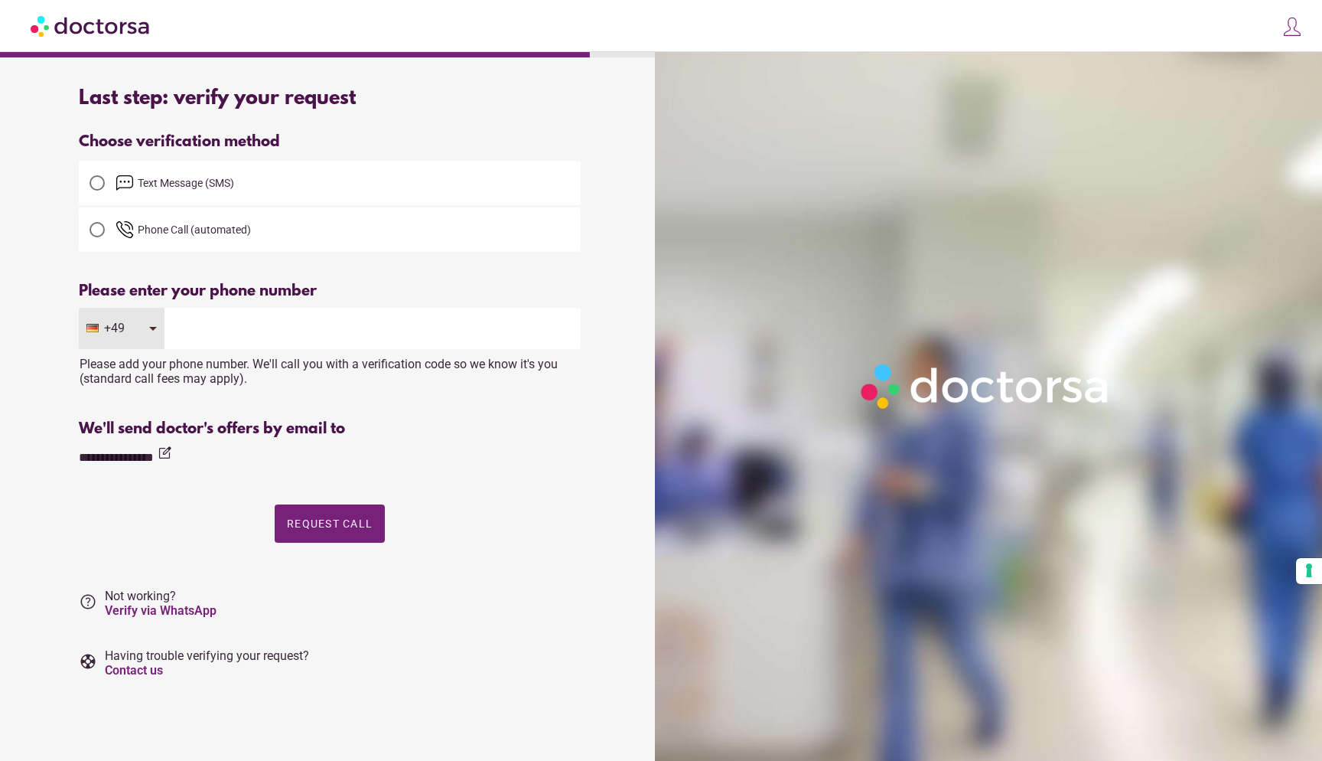
click at [149, 335] on div "+49" at bounding box center [122, 328] width 86 height 41
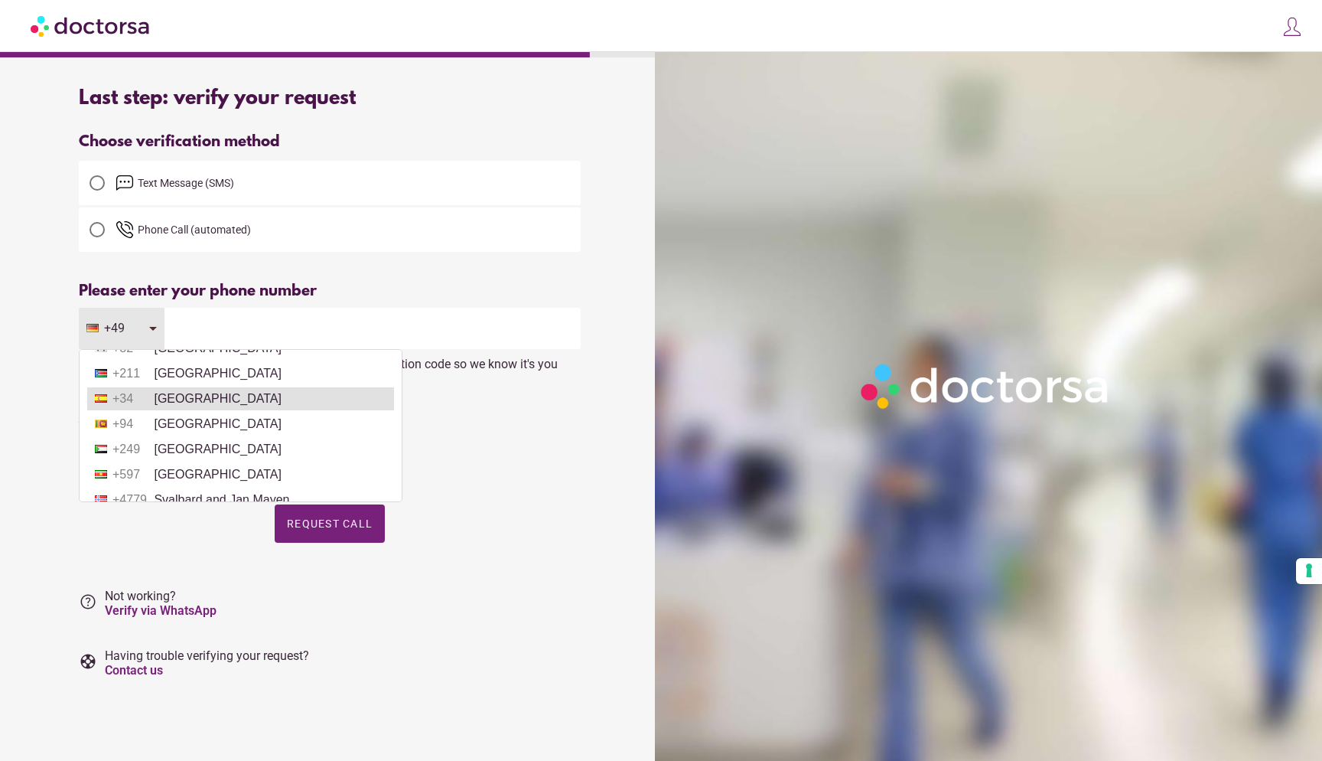
scroll to position [5247, 0]
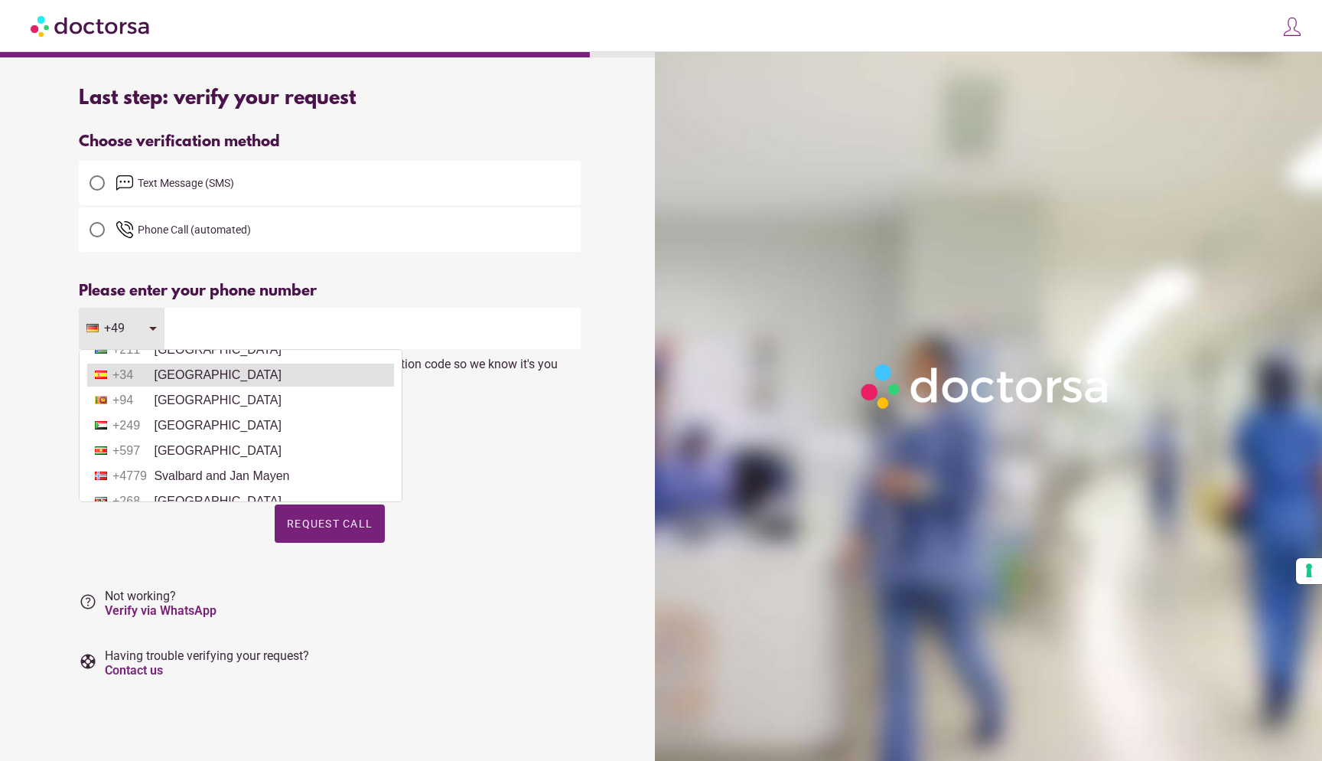
click at [159, 370] on li "+34 Spain" at bounding box center [240, 374] width 307 height 23
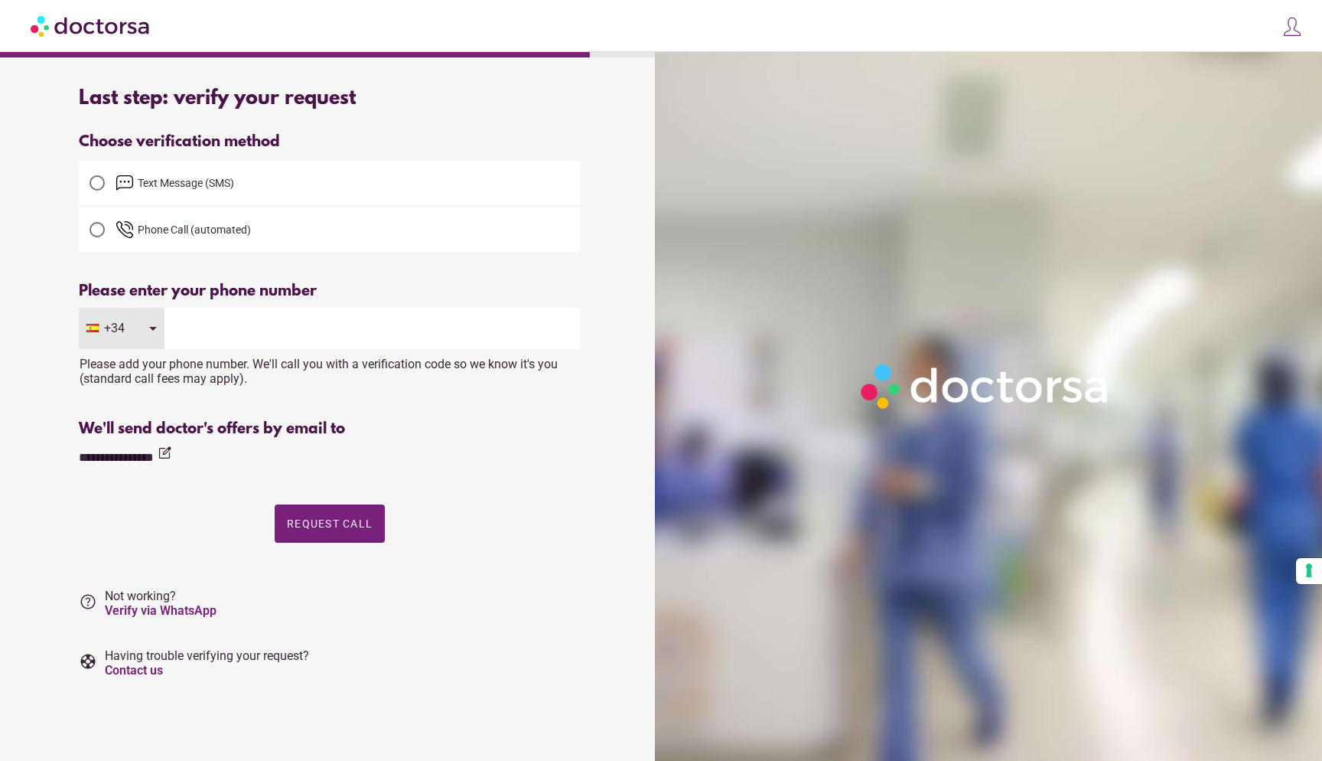
click at [197, 331] on input "tel" at bounding box center [373, 328] width 416 height 41
type input "*********"
click at [334, 515] on span "button" at bounding box center [330, 523] width 110 height 38
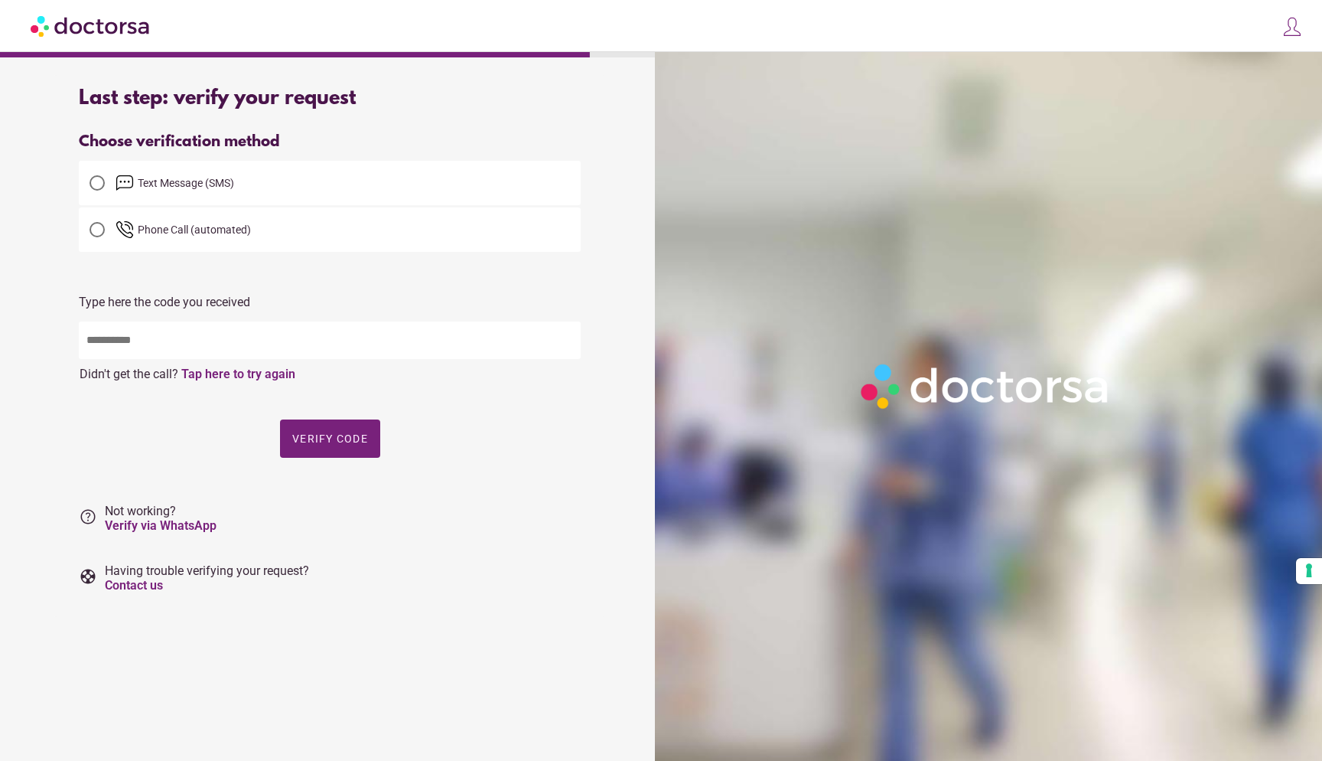
click at [155, 337] on input "text" at bounding box center [330, 339] width 502 height 37
type input "*****"
click at [324, 448] on span "button" at bounding box center [330, 438] width 100 height 38
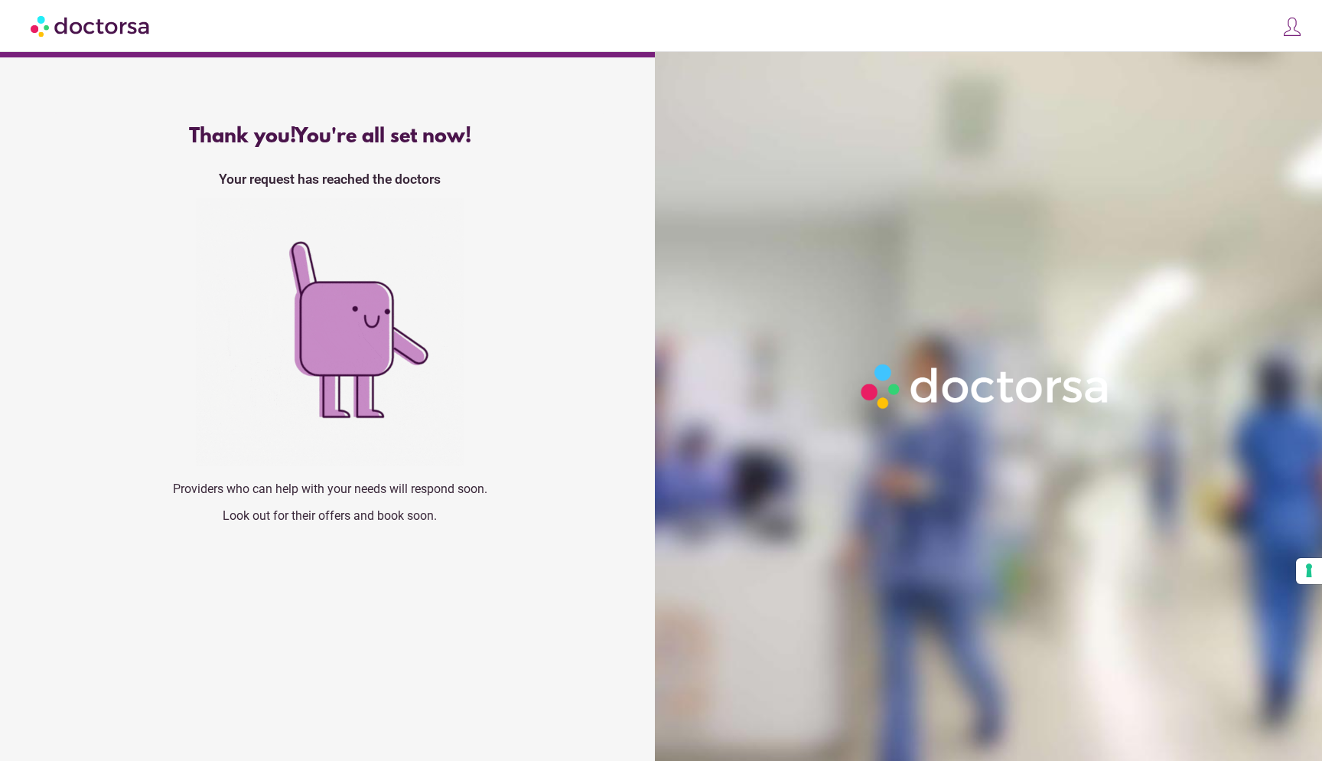
click at [108, 27] on img at bounding box center [91, 25] width 121 height 34
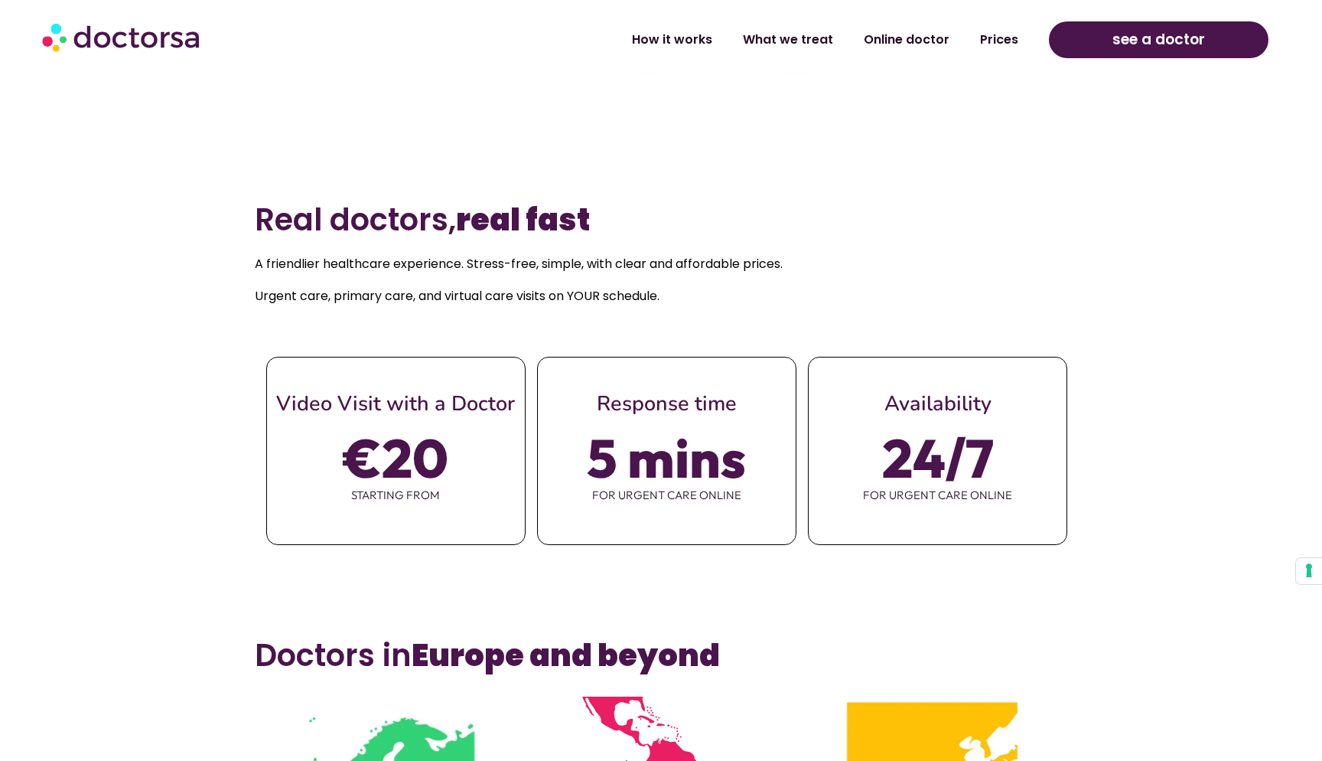
scroll to position [657, 0]
